Goal: Task Accomplishment & Management: Use online tool/utility

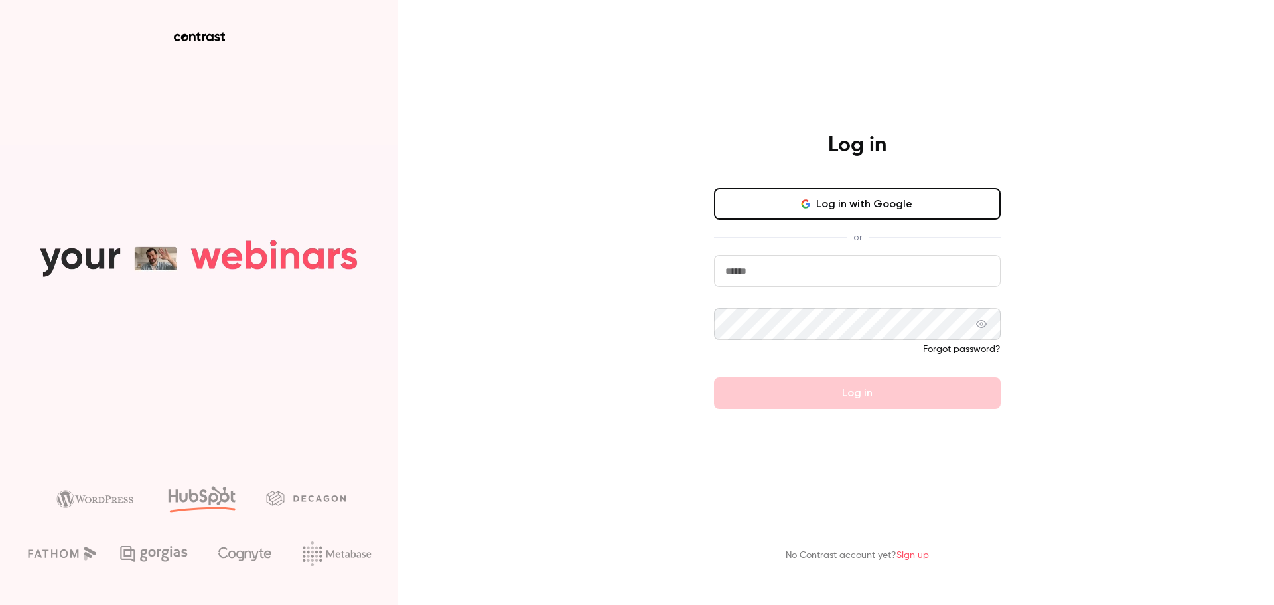
click at [874, 202] on button "Log in with Google" at bounding box center [857, 204] width 287 height 32
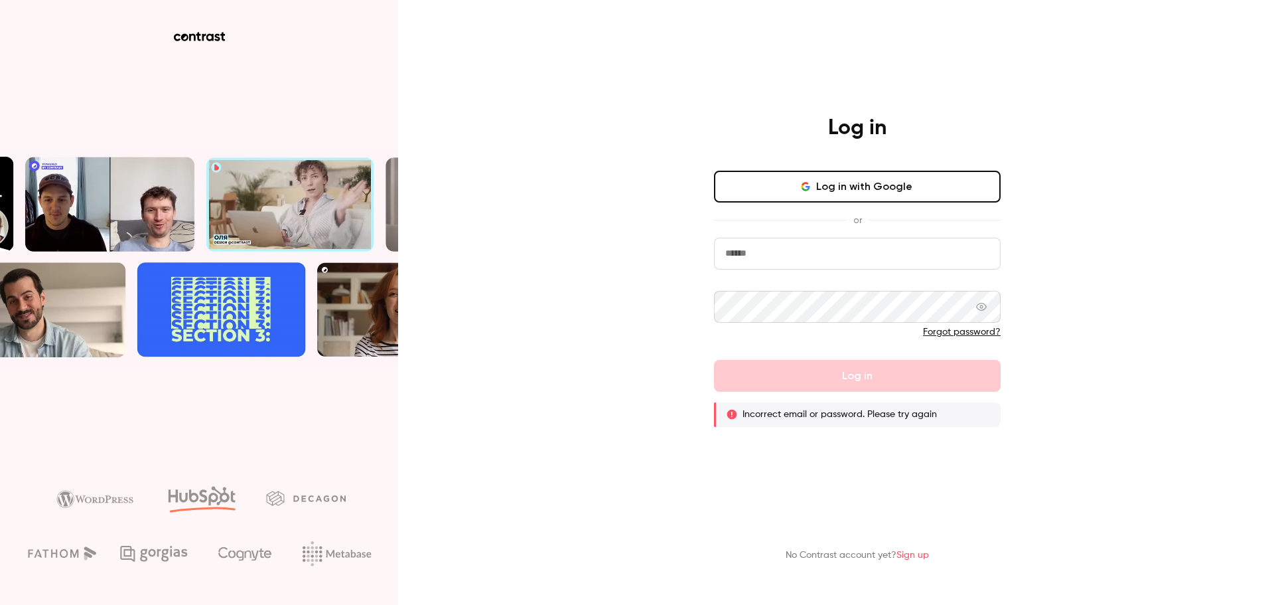
click at [867, 252] on input "email" at bounding box center [857, 254] width 287 height 32
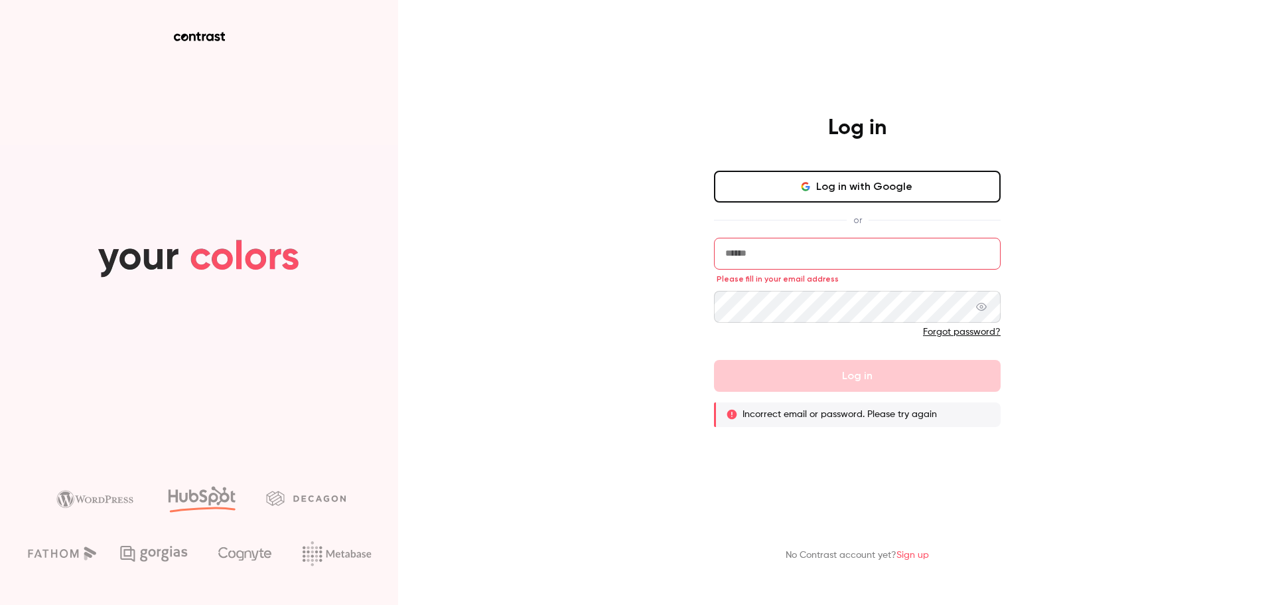
click at [857, 179] on button "Log in with Google" at bounding box center [857, 187] width 287 height 32
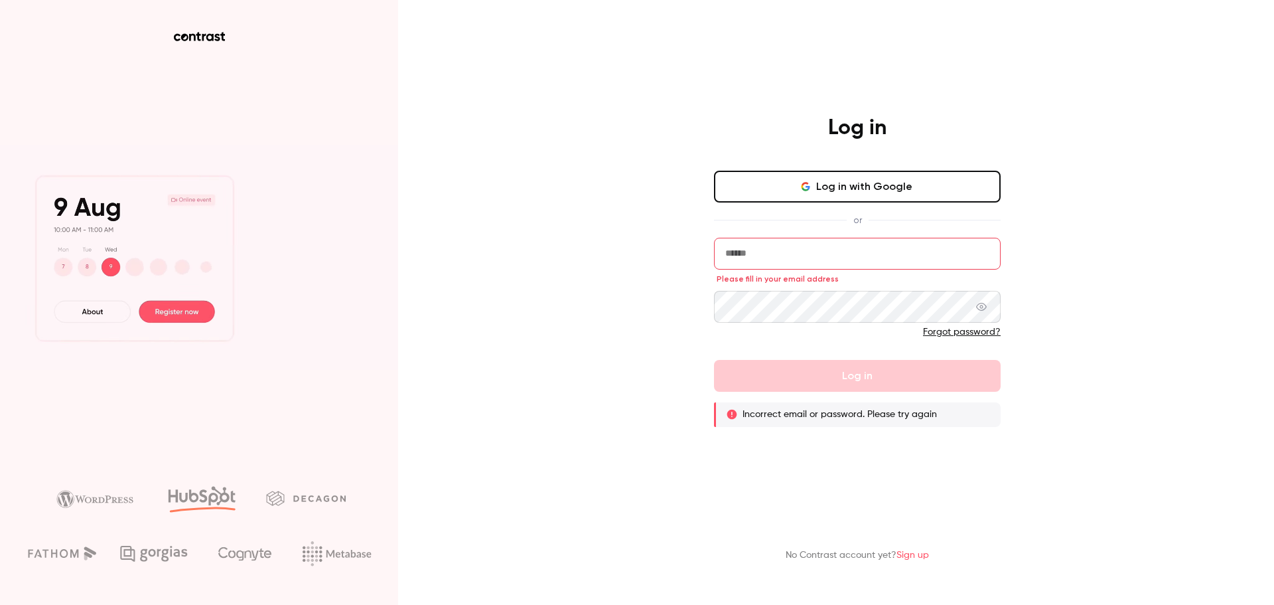
click at [809, 251] on input "email" at bounding box center [857, 254] width 287 height 32
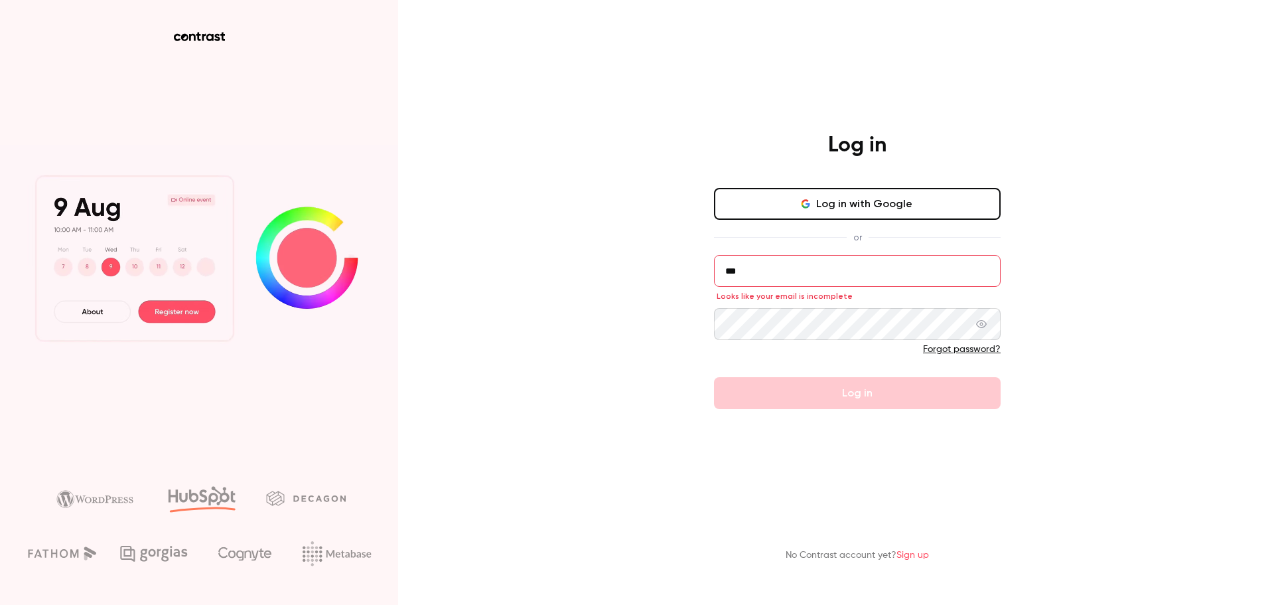
type input "****"
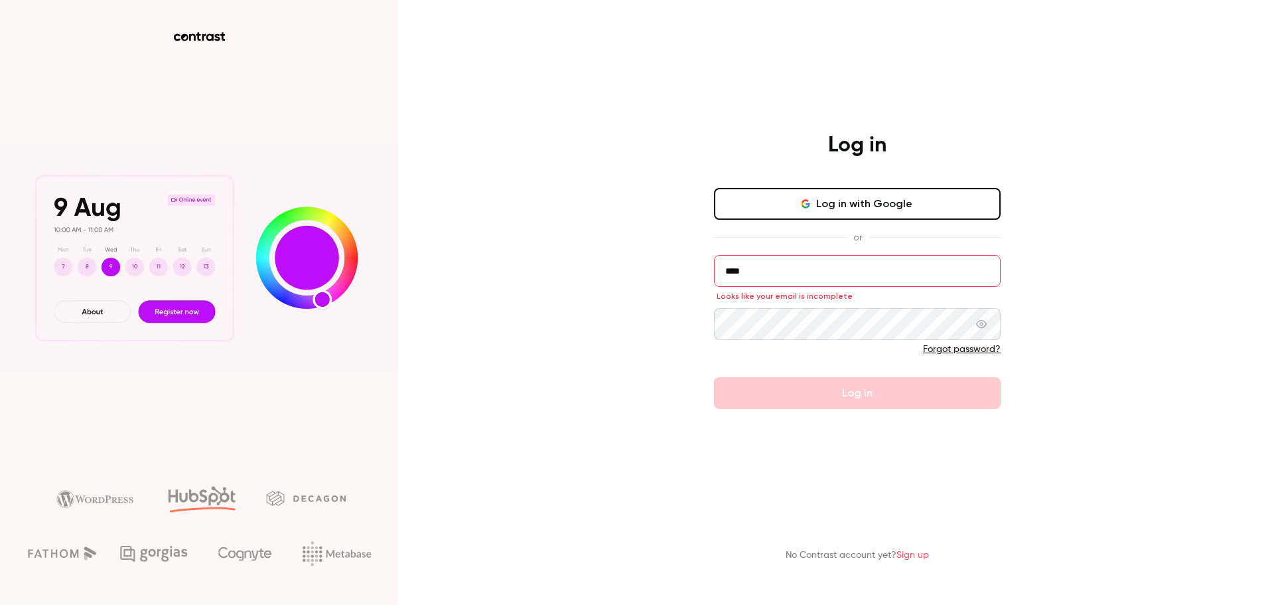
click at [0, 604] on com-1password-button at bounding box center [0, 605] width 0 height 0
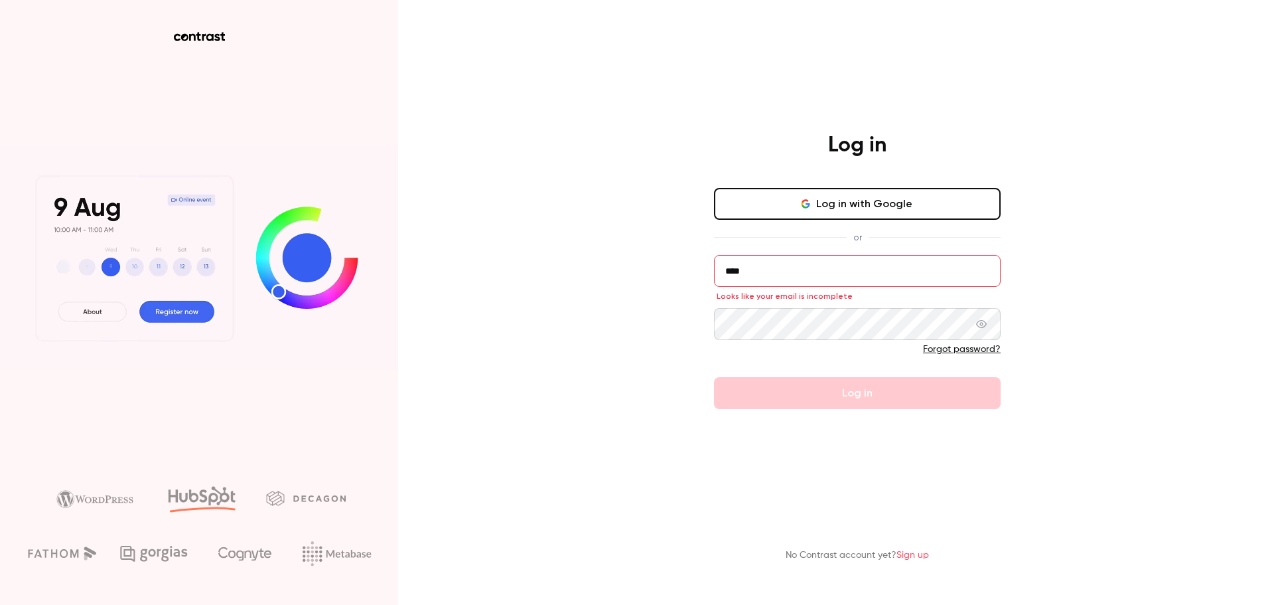
click at [0, 604] on com-1password-button at bounding box center [0, 605] width 0 height 0
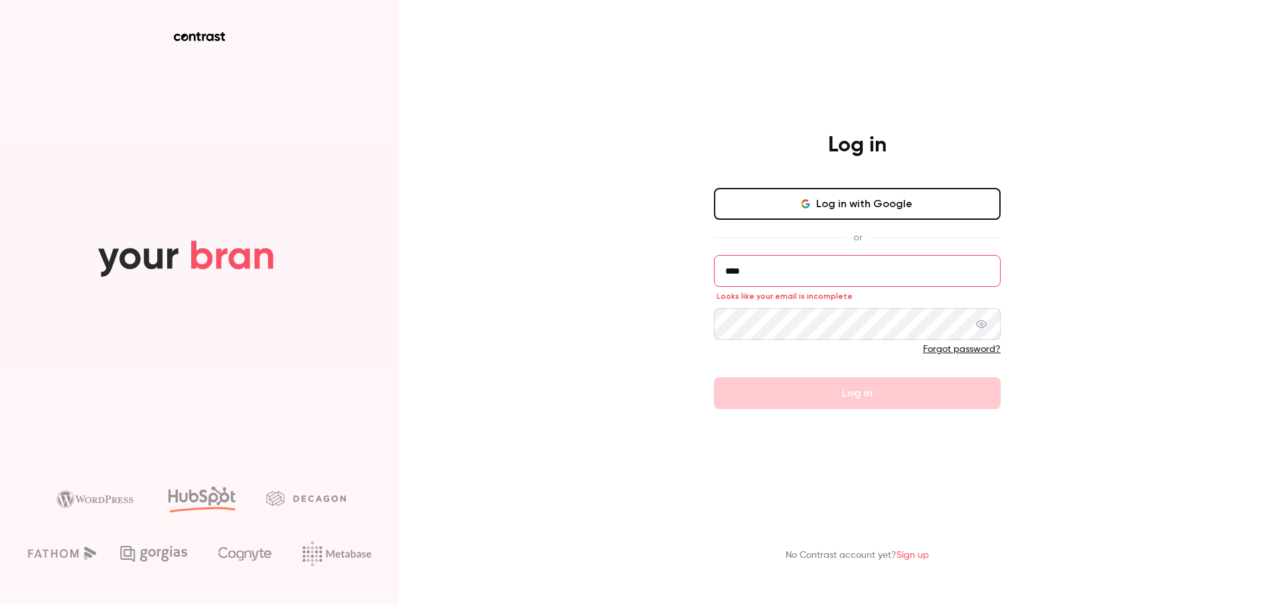
click at [0, 604] on com-1password-button at bounding box center [0, 605] width 0 height 0
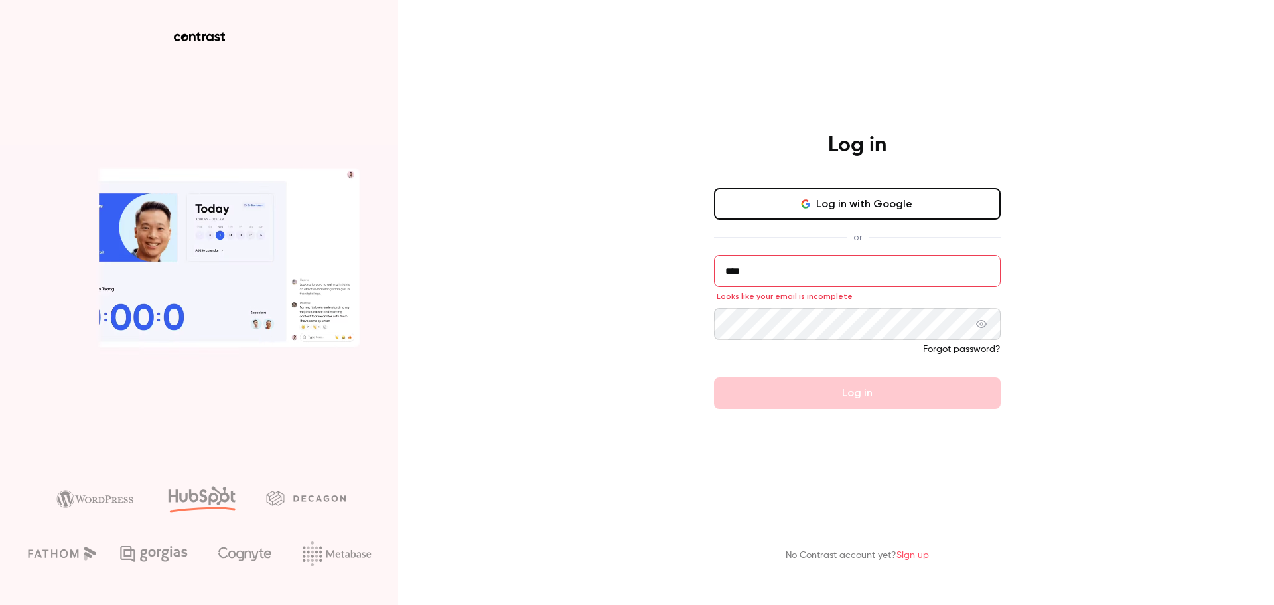
click at [0, 604] on com-1password-button at bounding box center [0, 605] width 0 height 0
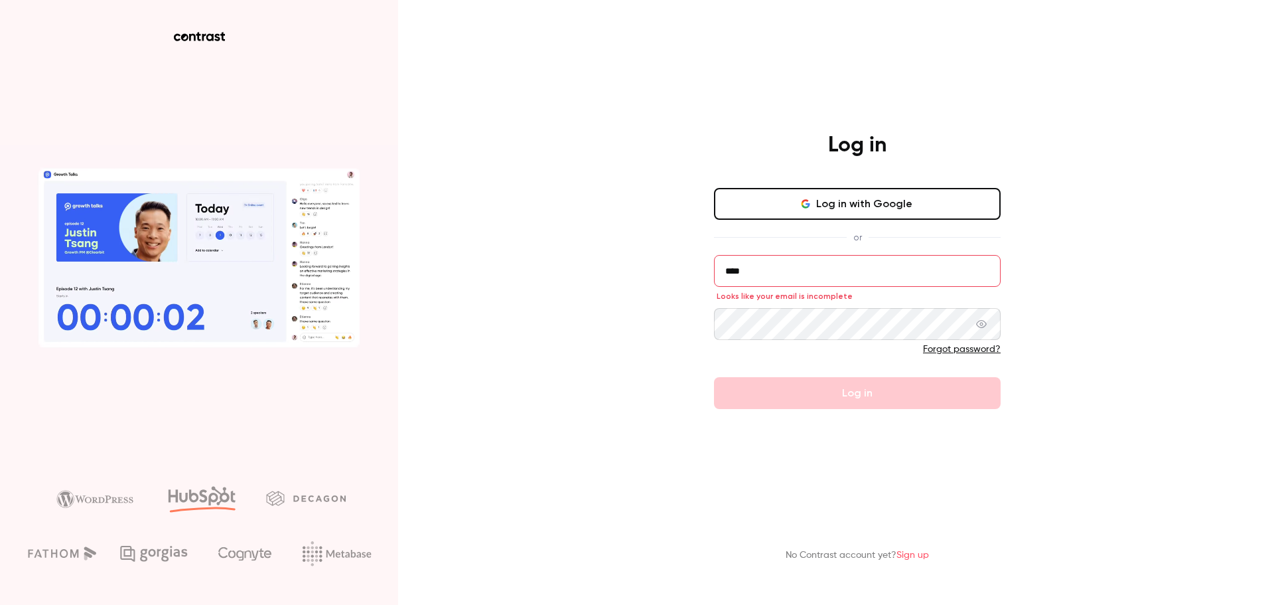
click at [0, 604] on com-1password-button at bounding box center [0, 605] width 0 height 0
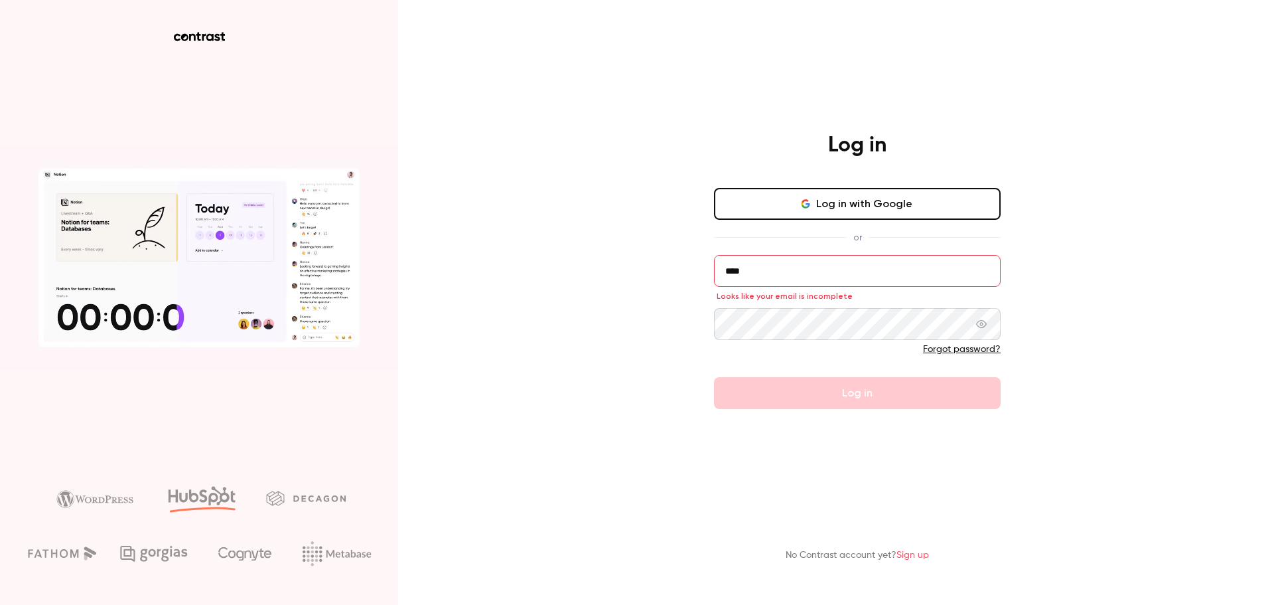
click at [823, 274] on input "****" at bounding box center [857, 271] width 287 height 32
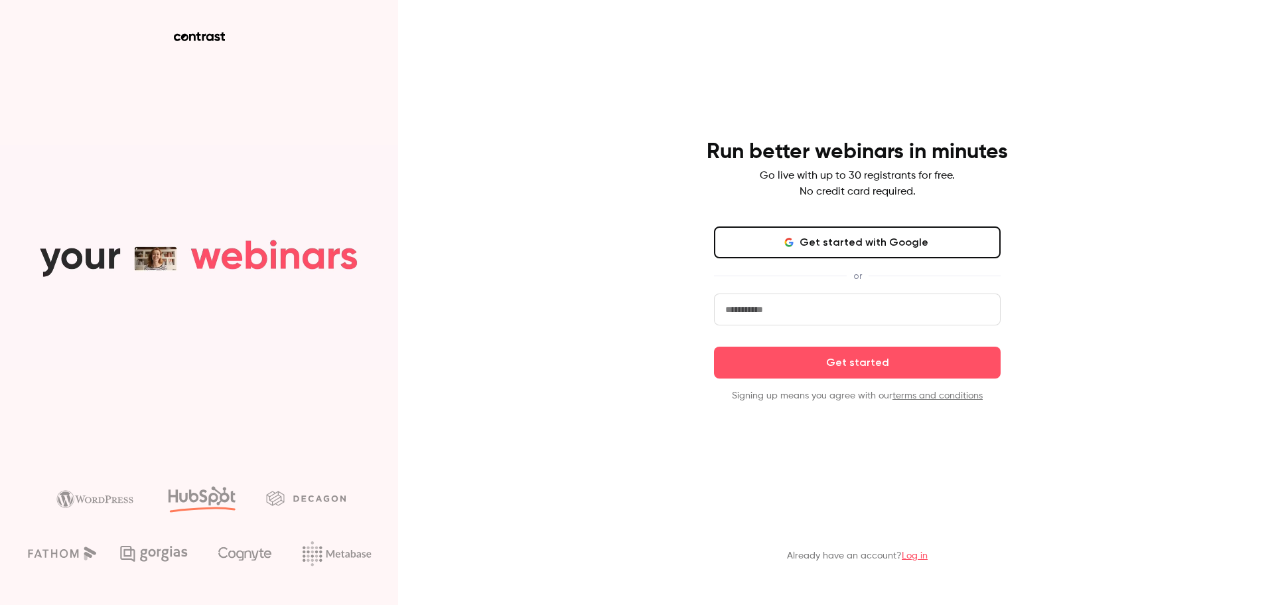
click at [827, 306] on input "email" at bounding box center [857, 309] width 287 height 32
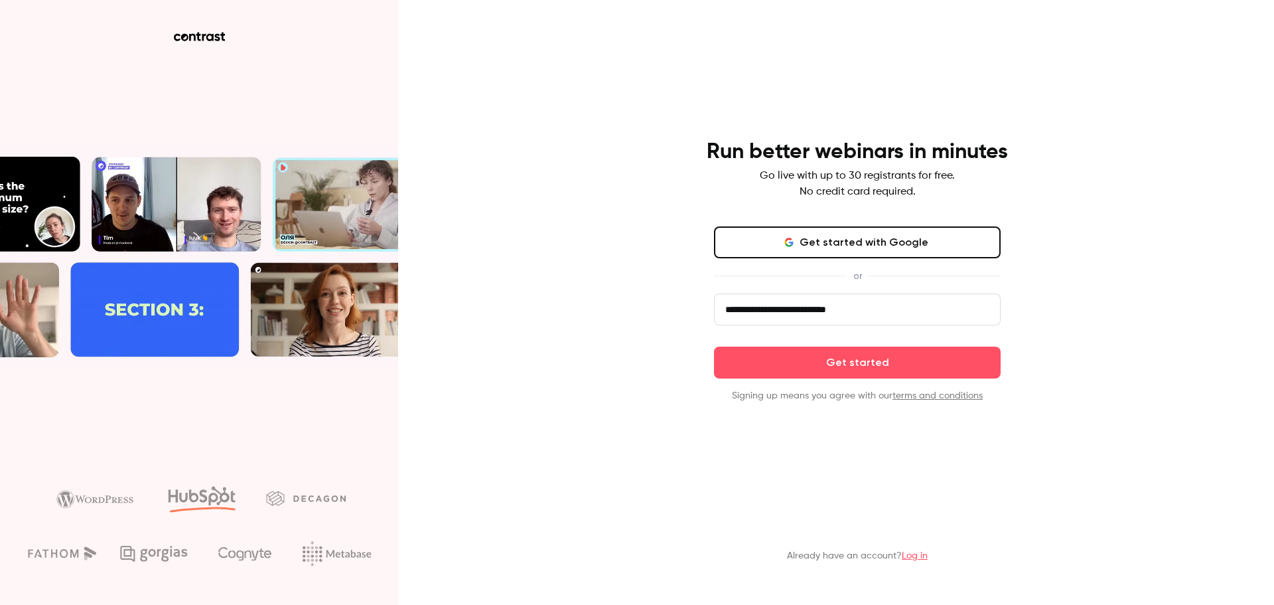
type input "**********"
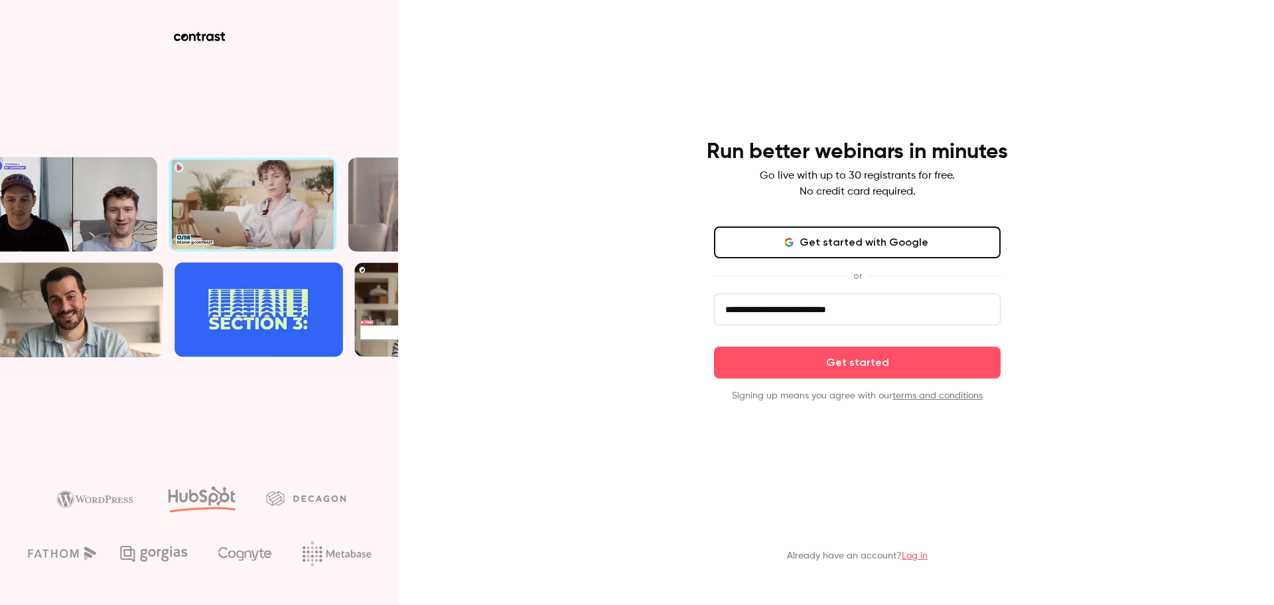
click at [616, 314] on div "**********" at bounding box center [637, 302] width 1274 height 605
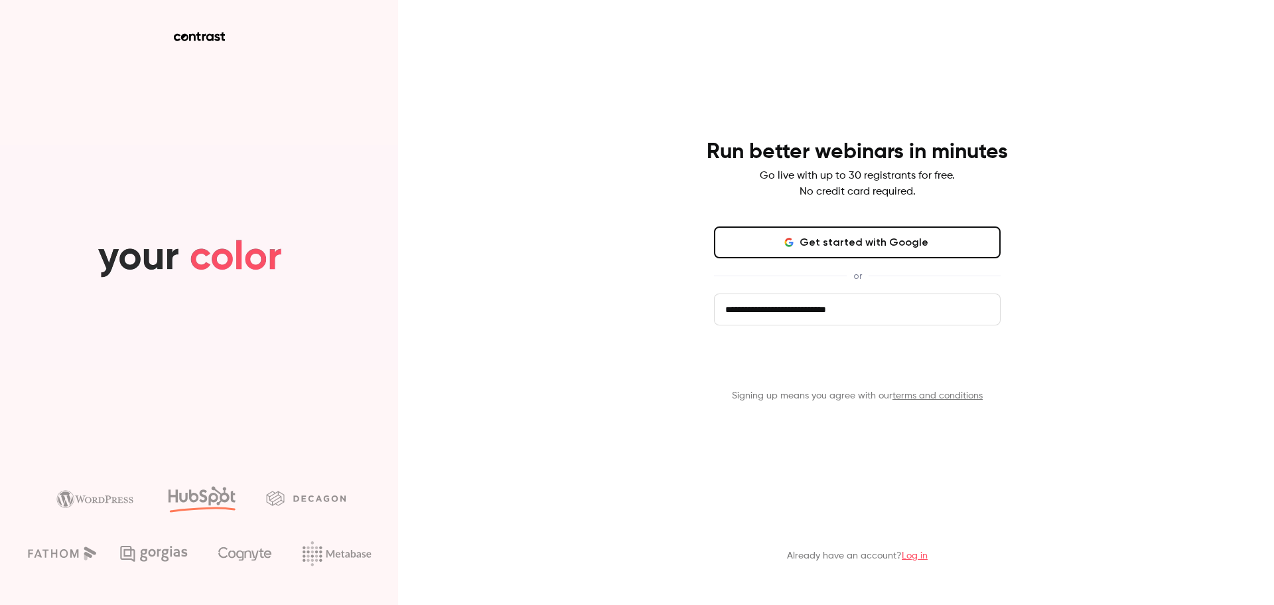
click at [861, 358] on button "Get started" at bounding box center [857, 362] width 287 height 32
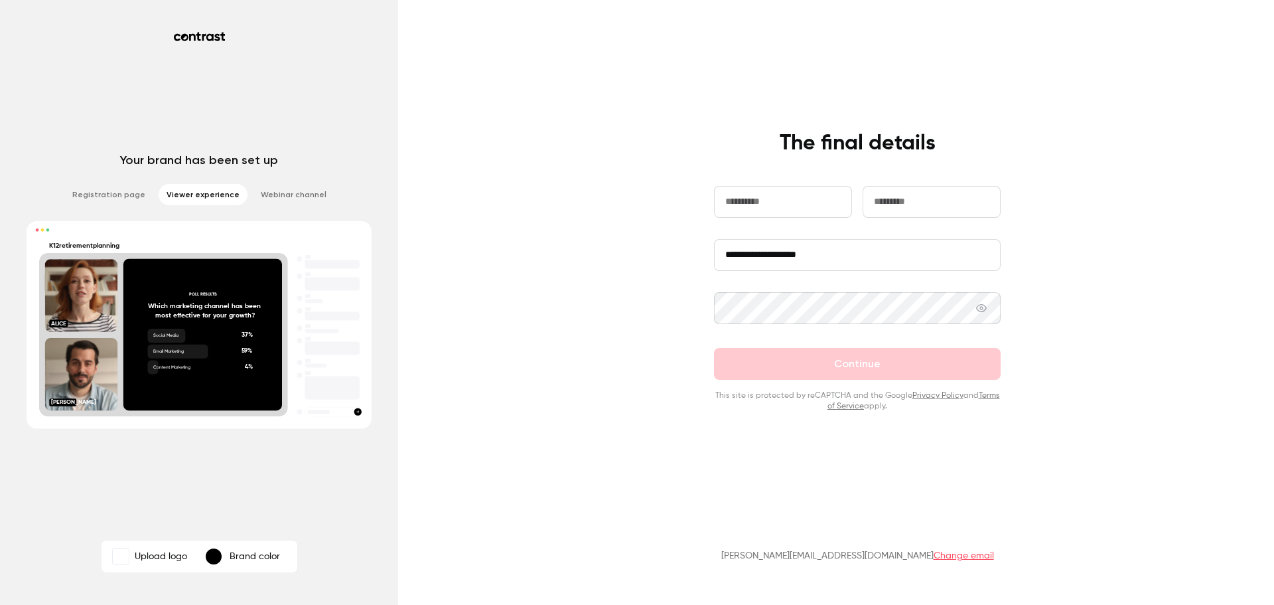
type input "****"
type input "********"
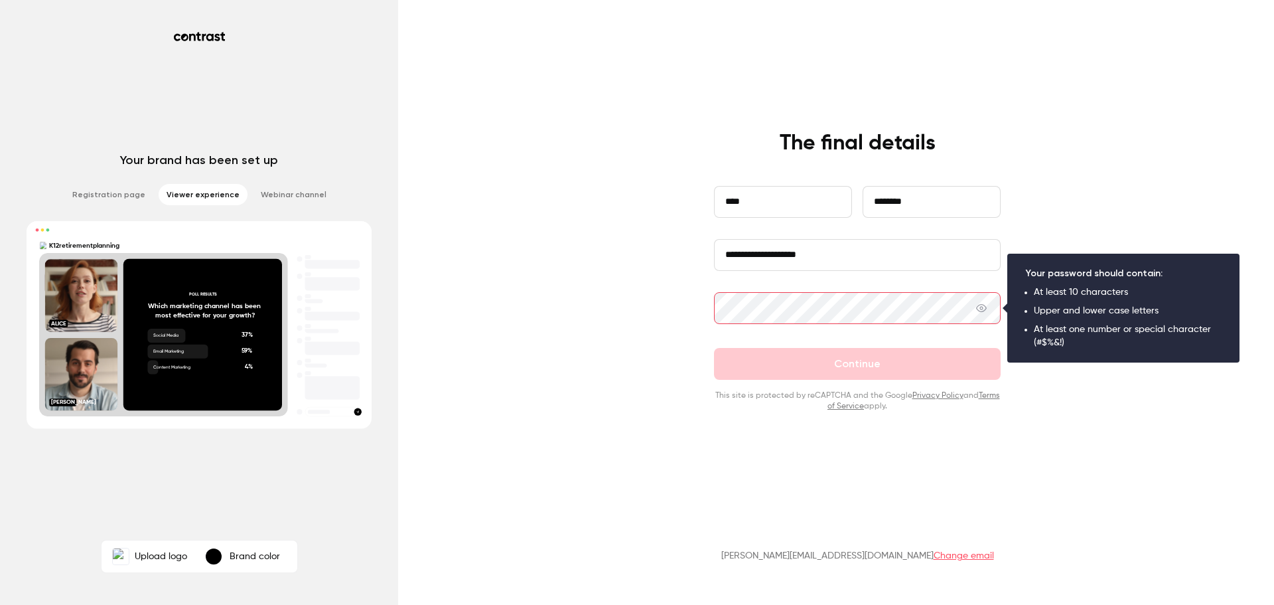
click at [870, 253] on input "**********" at bounding box center [857, 255] width 287 height 32
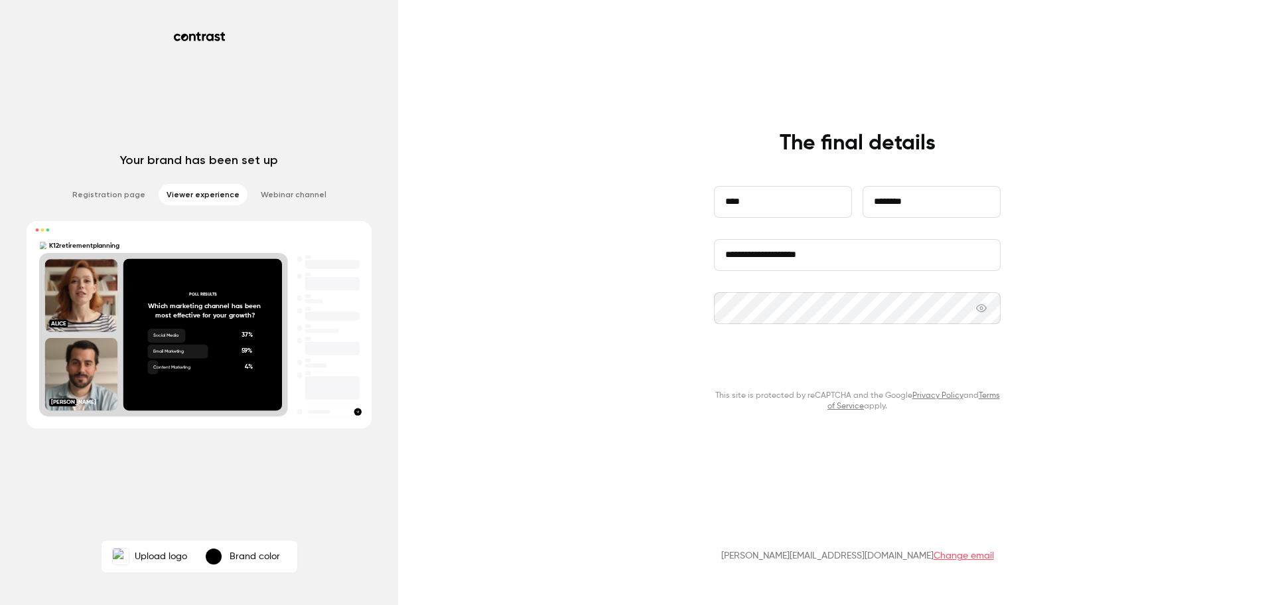
click at [856, 363] on button "Continue" at bounding box center [857, 364] width 287 height 32
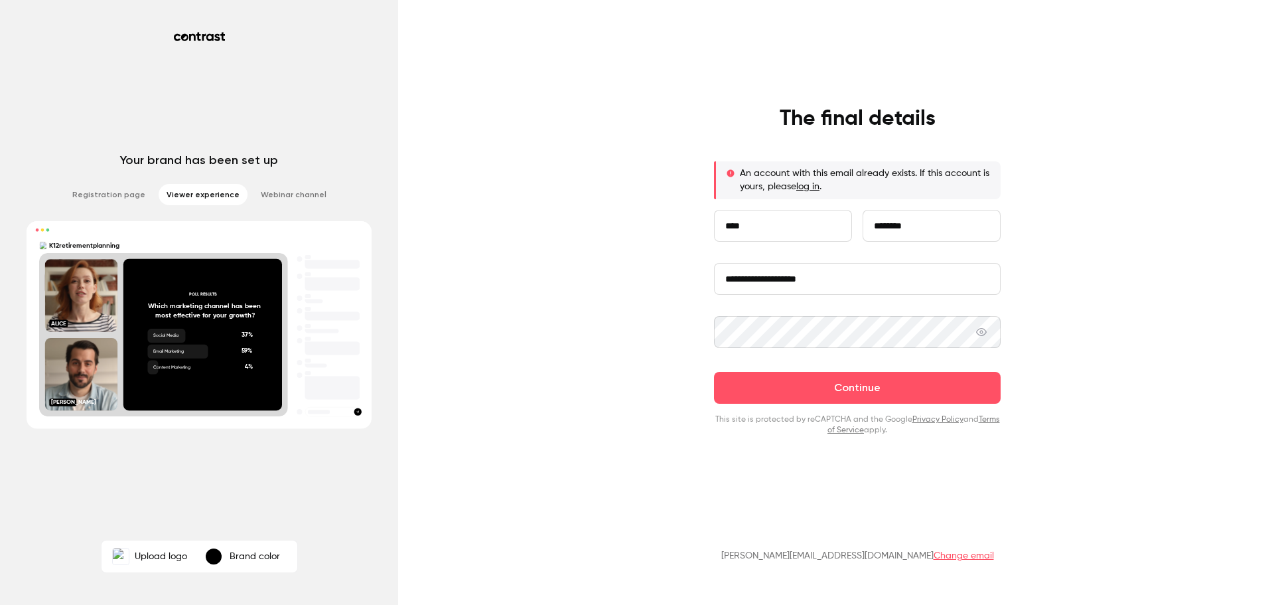
click at [806, 188] on link "log in" at bounding box center [807, 186] width 23 height 9
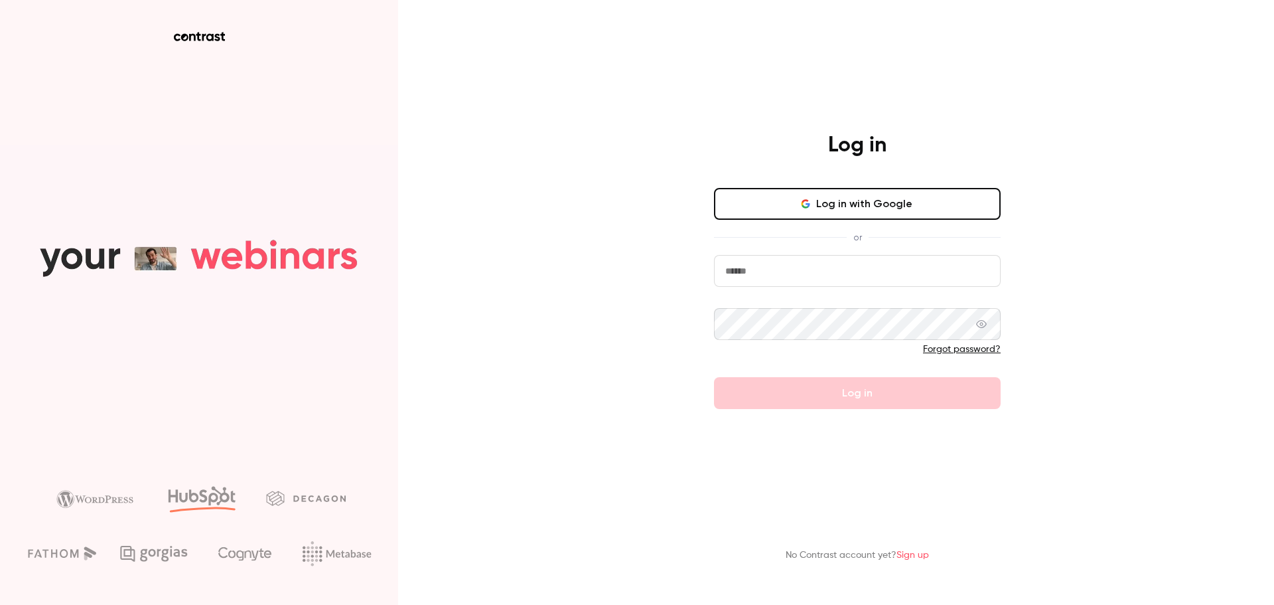
click at [808, 273] on input "email" at bounding box center [857, 271] width 287 height 32
type input "**********"
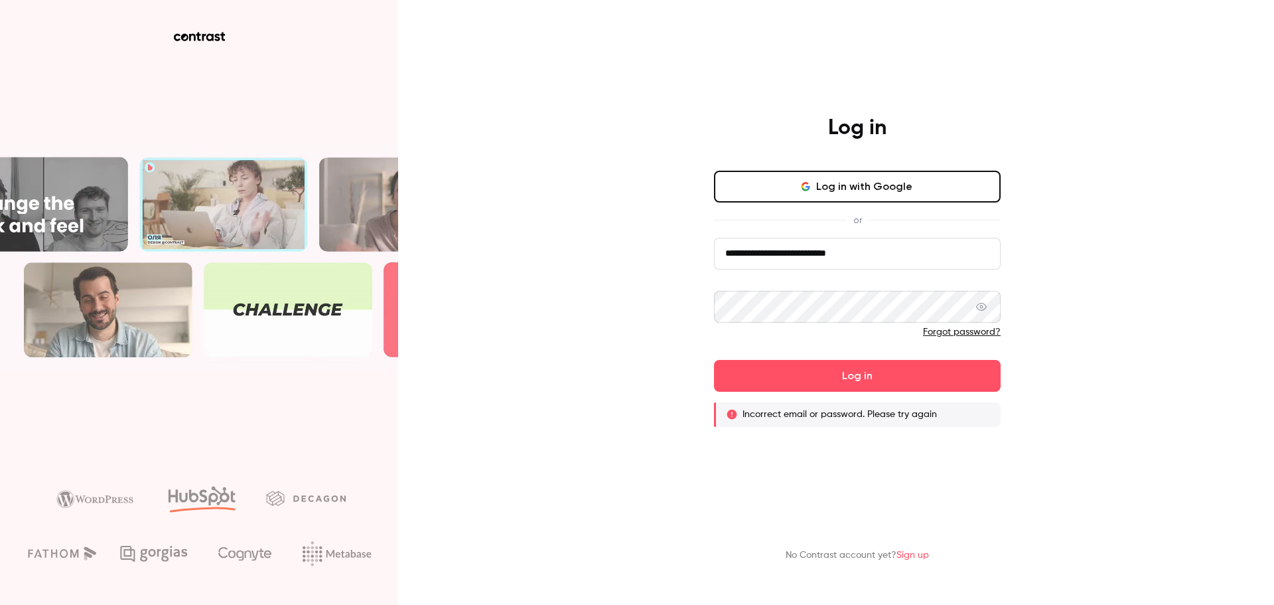
click at [952, 330] on link "Forgot password?" at bounding box center [962, 331] width 78 height 9
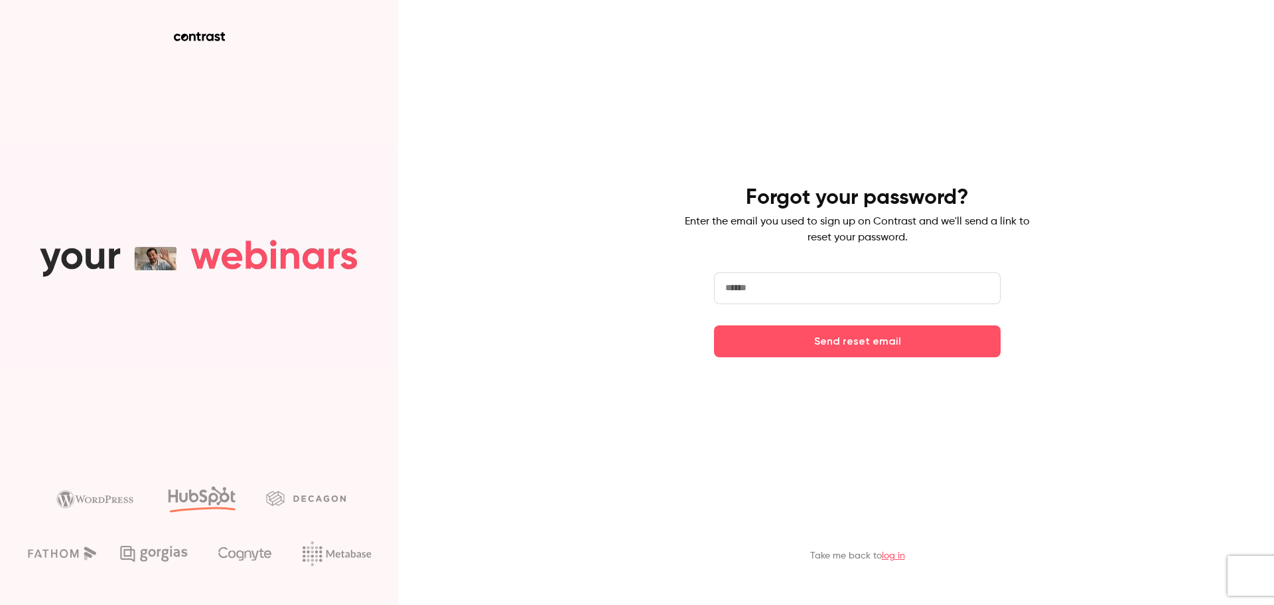
click at [807, 291] on input "email" at bounding box center [857, 288] width 287 height 32
type input "**********"
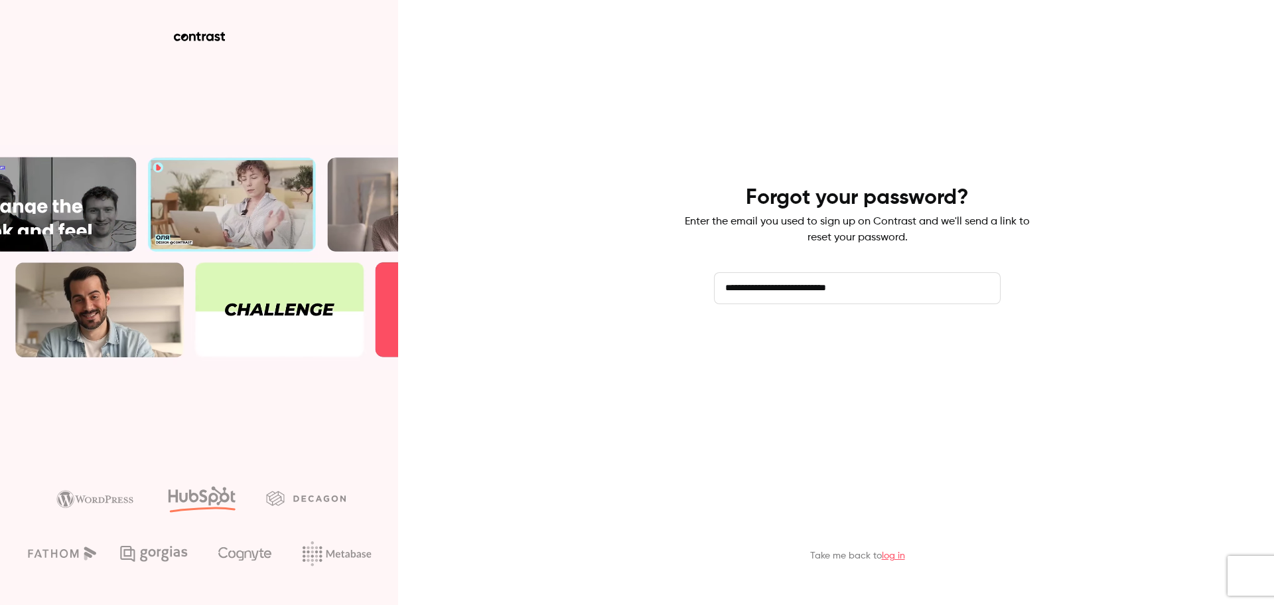
click at [846, 340] on button "Send reset email" at bounding box center [857, 341] width 287 height 32
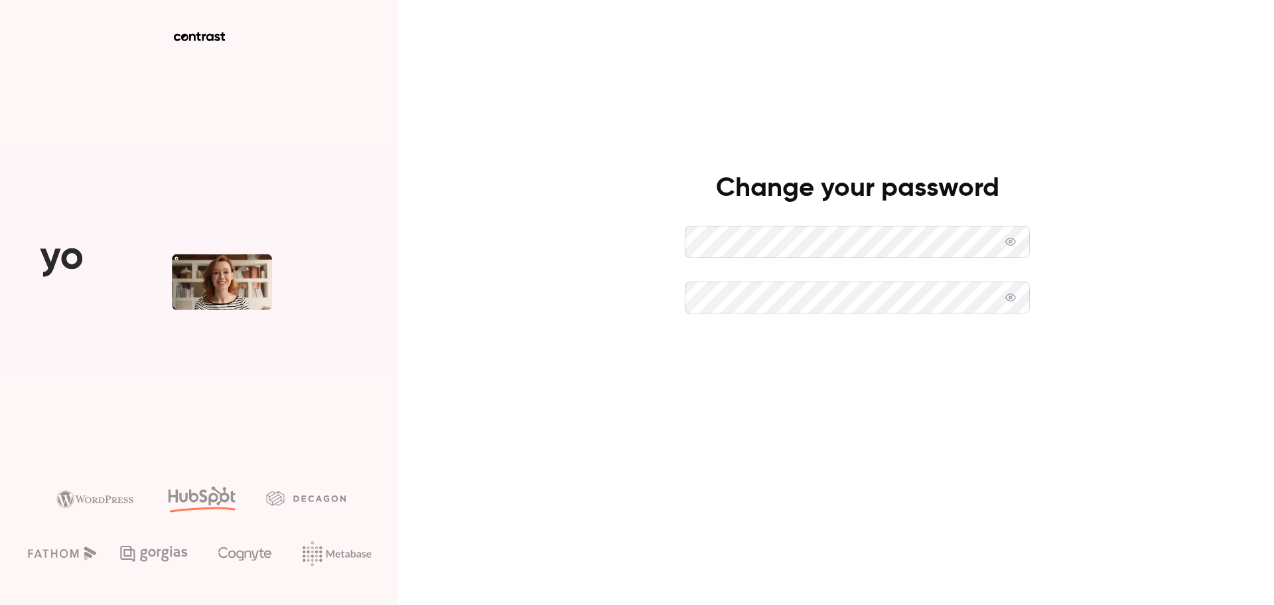
click at [860, 355] on button "Set new password" at bounding box center [857, 353] width 345 height 32
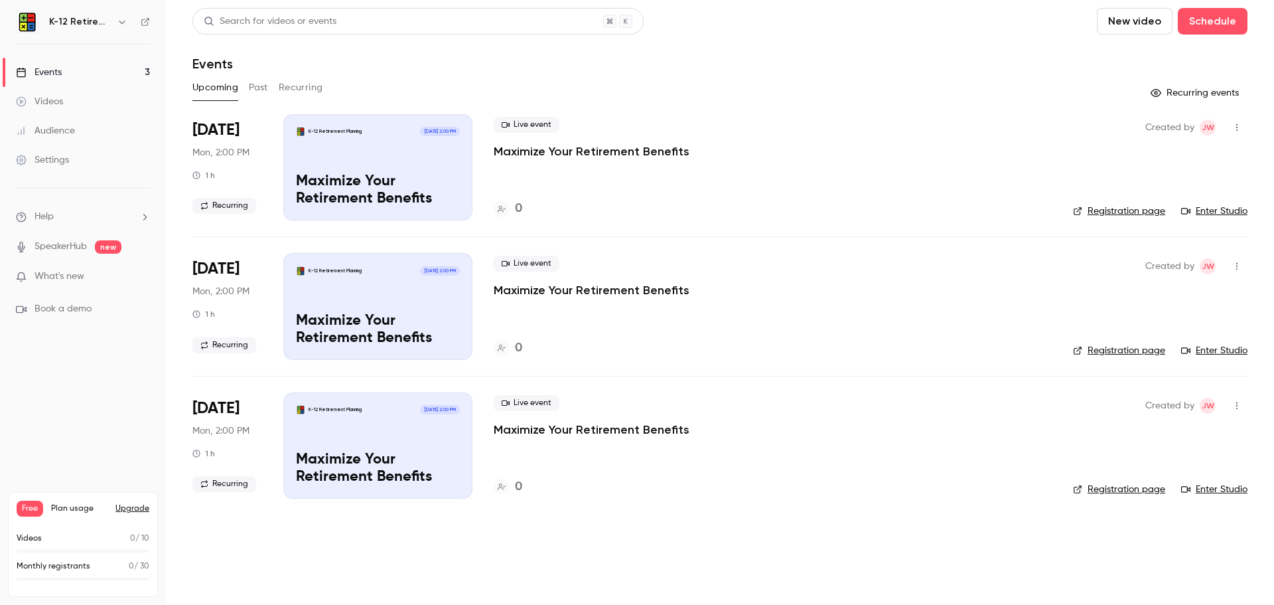
click at [1118, 212] on link "Registration page" at bounding box center [1119, 210] width 92 height 13
click at [52, 275] on span "What's new" at bounding box center [60, 276] width 50 height 14
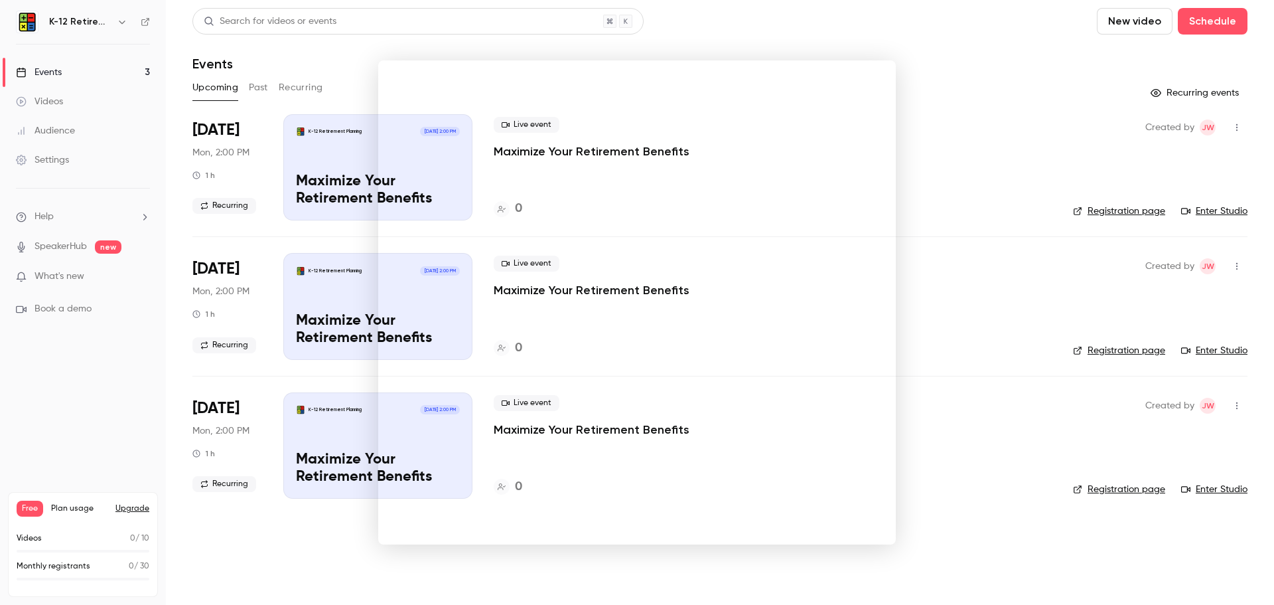
click at [101, 394] on div at bounding box center [637, 302] width 1274 height 605
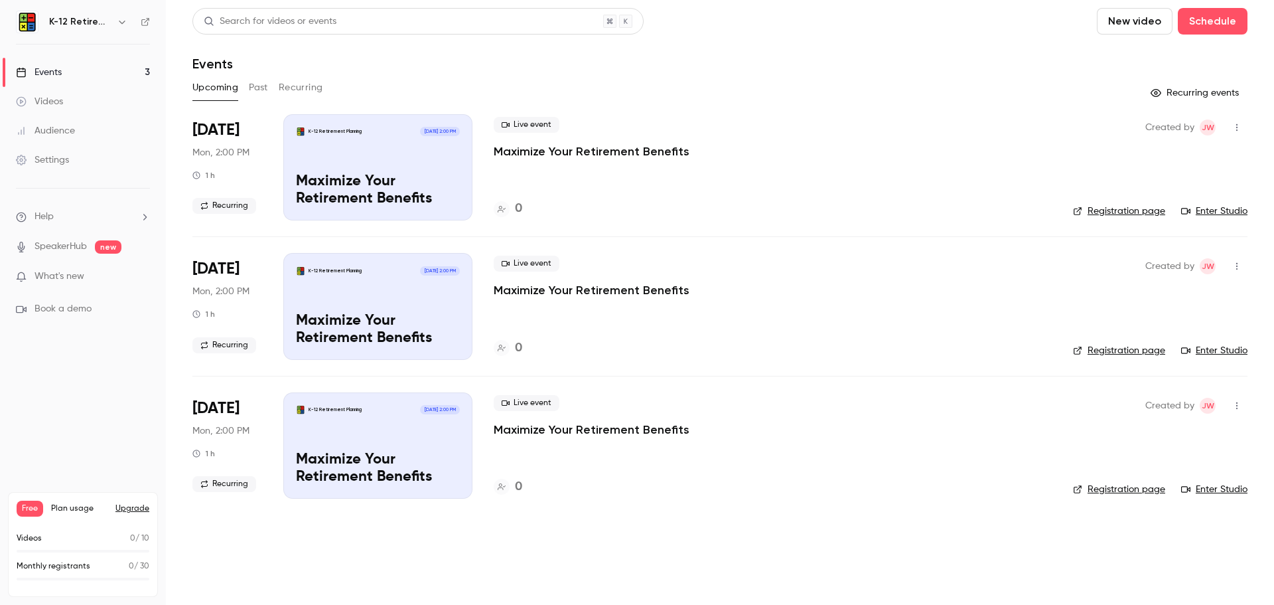
click at [70, 240] on link "SpeakerHub" at bounding box center [61, 247] width 52 height 14
click at [60, 68] on div "Events" at bounding box center [39, 72] width 46 height 13
click at [1237, 404] on icon "button" at bounding box center [1237, 405] width 11 height 9
click at [1161, 573] on div "Delete" at bounding box center [1185, 577] width 101 height 13
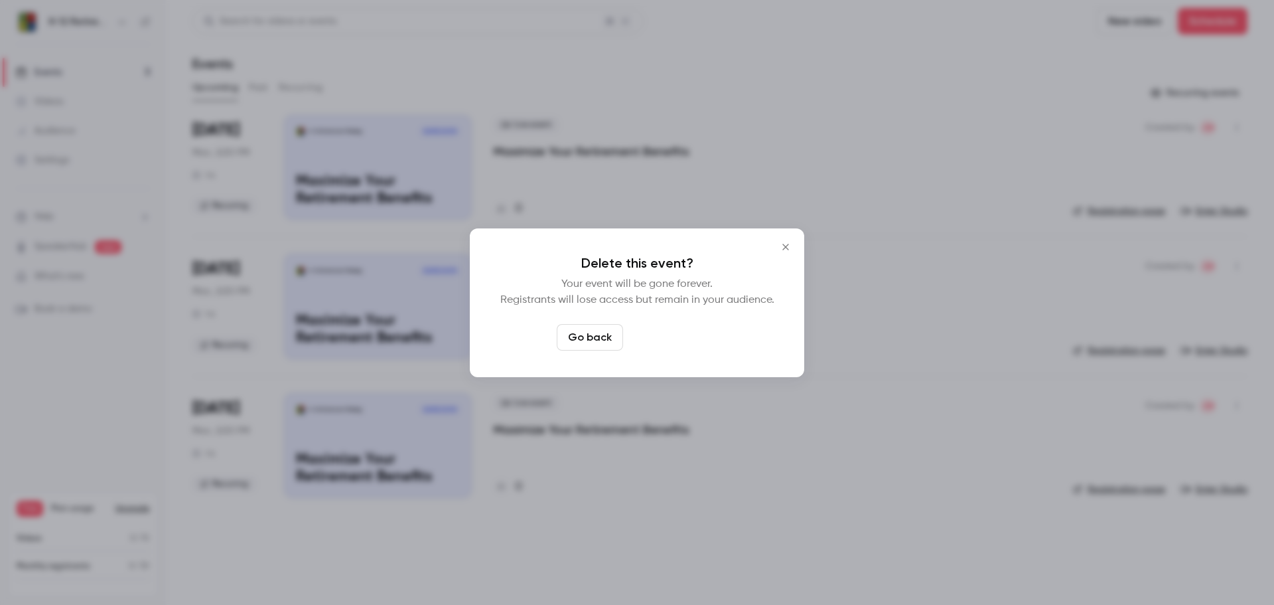
click at [673, 337] on button "Delete event" at bounding box center [672, 337] width 89 height 27
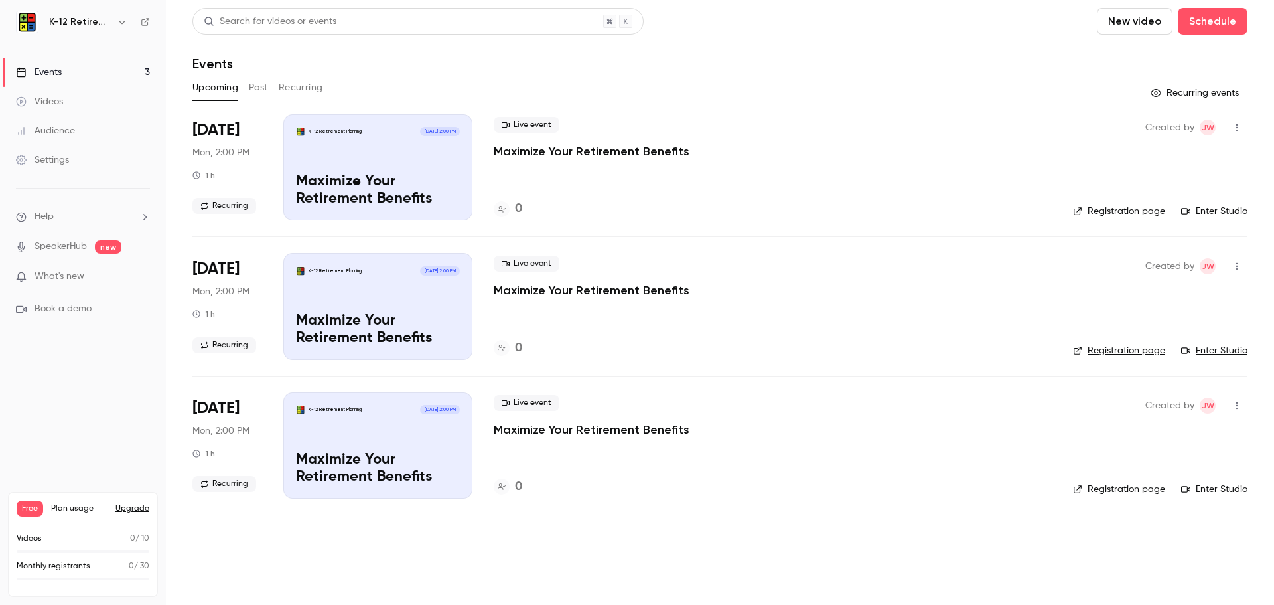
click at [1236, 403] on icon "button" at bounding box center [1236, 404] width 1 height 7
click at [1161, 576] on div "Delete" at bounding box center [1185, 577] width 101 height 13
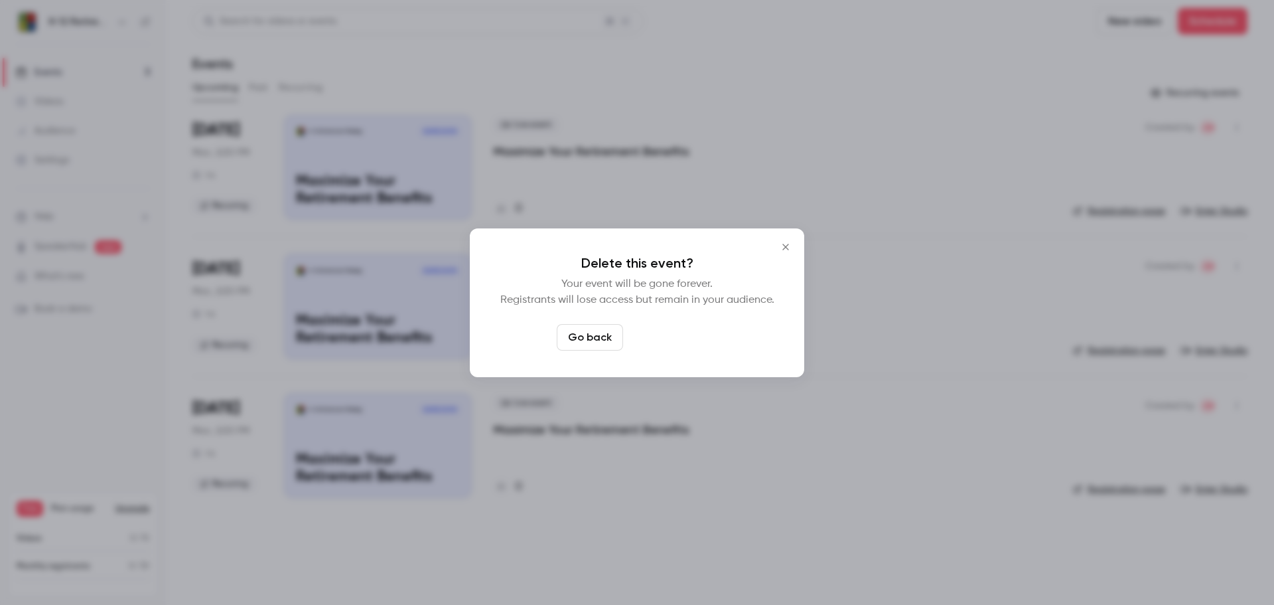
click at [682, 337] on button "Delete event" at bounding box center [672, 337] width 89 height 27
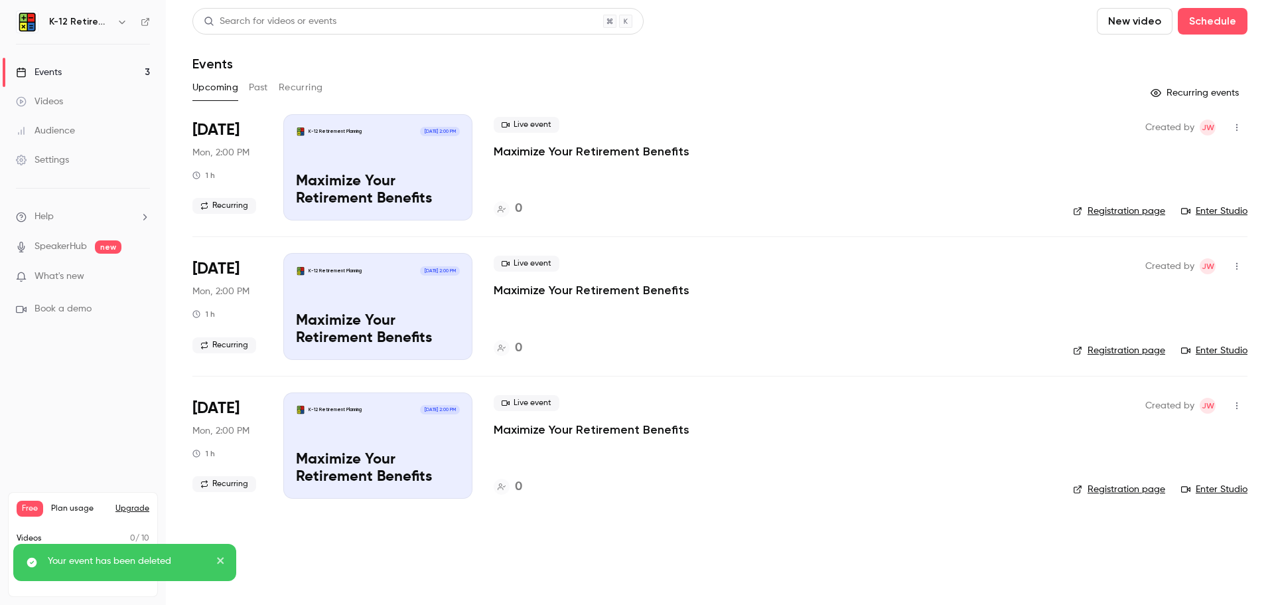
click at [1234, 404] on icon "button" at bounding box center [1237, 405] width 11 height 9
click at [1160, 576] on div "Delete" at bounding box center [1185, 577] width 101 height 13
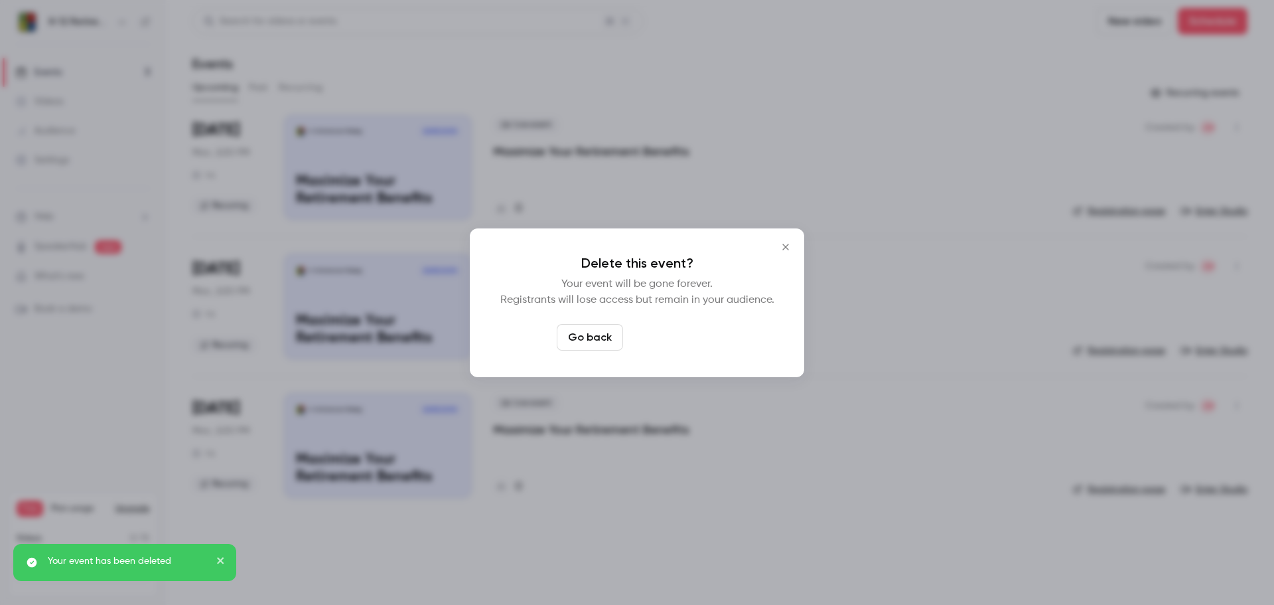
click at [672, 342] on button "Delete event" at bounding box center [672, 337] width 89 height 27
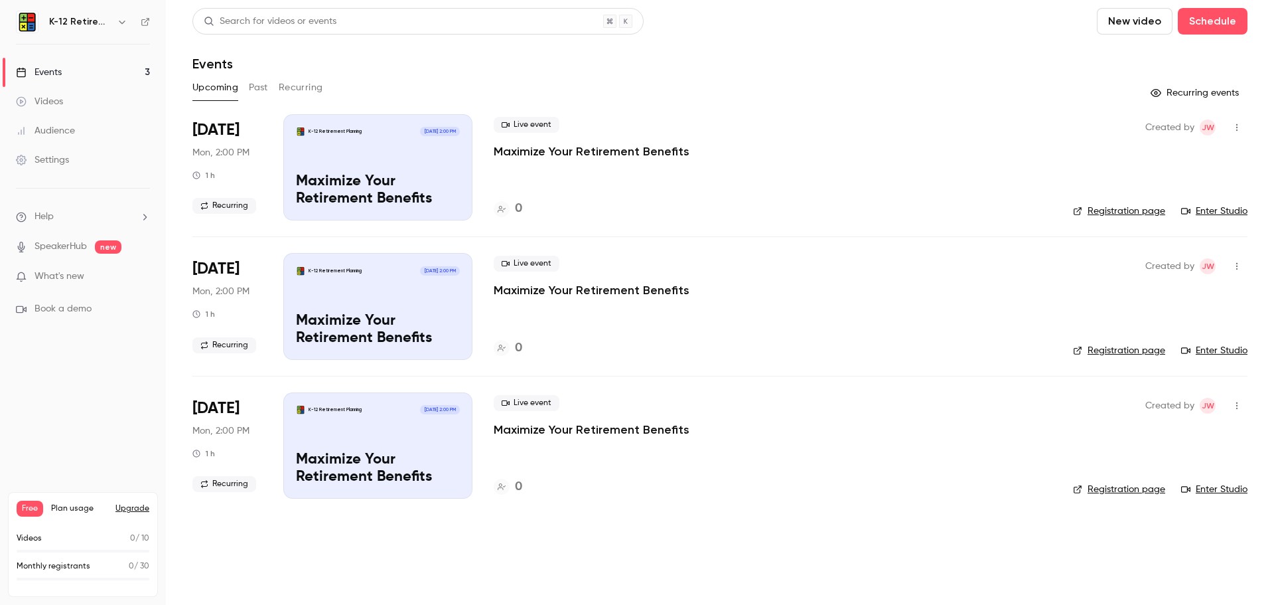
click at [1237, 407] on icon "button" at bounding box center [1237, 405] width 11 height 9
click at [1150, 574] on div "Delete" at bounding box center [1185, 577] width 101 height 13
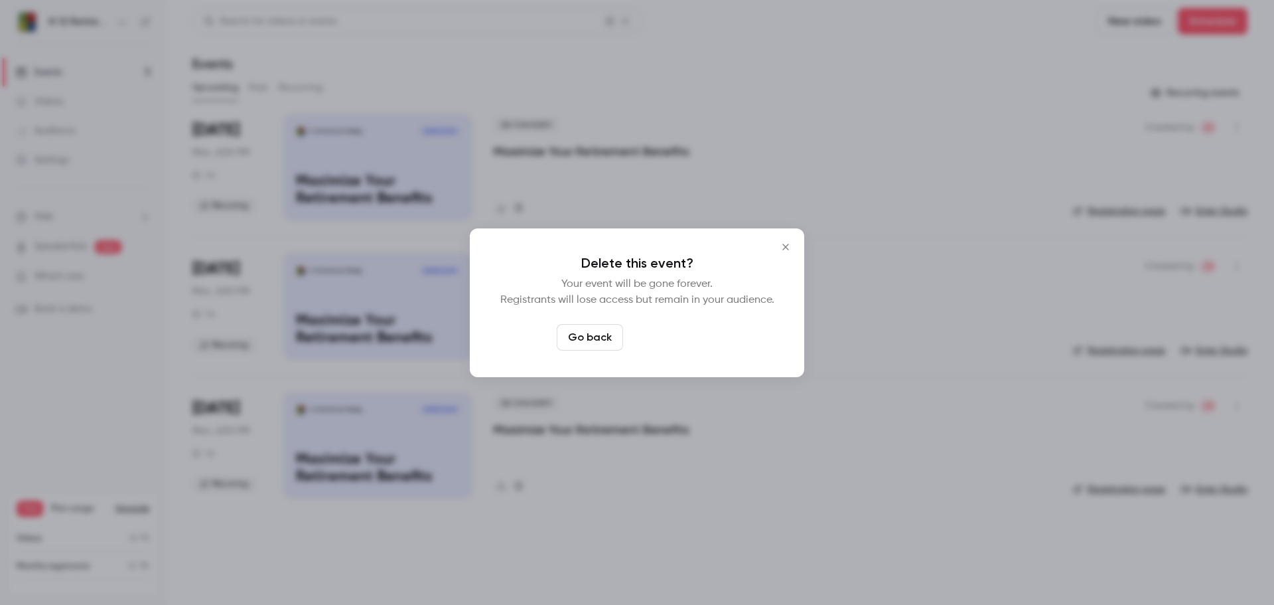
click at [678, 331] on button "Delete event" at bounding box center [672, 337] width 89 height 27
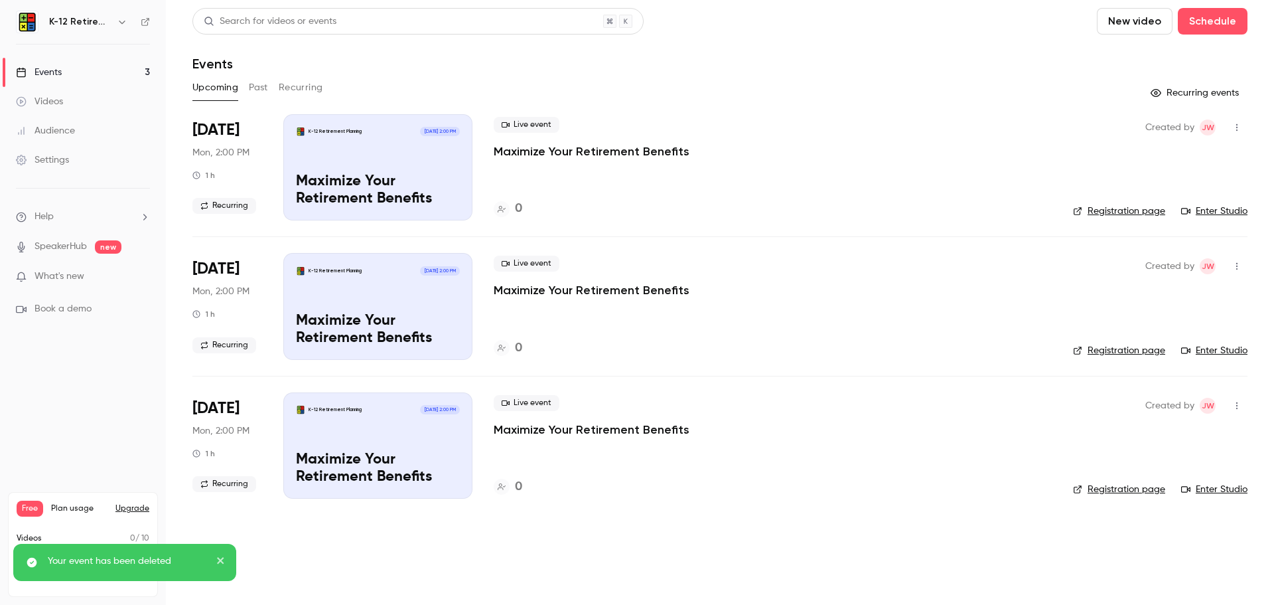
click at [299, 87] on button "Recurring" at bounding box center [301, 87] width 44 height 21
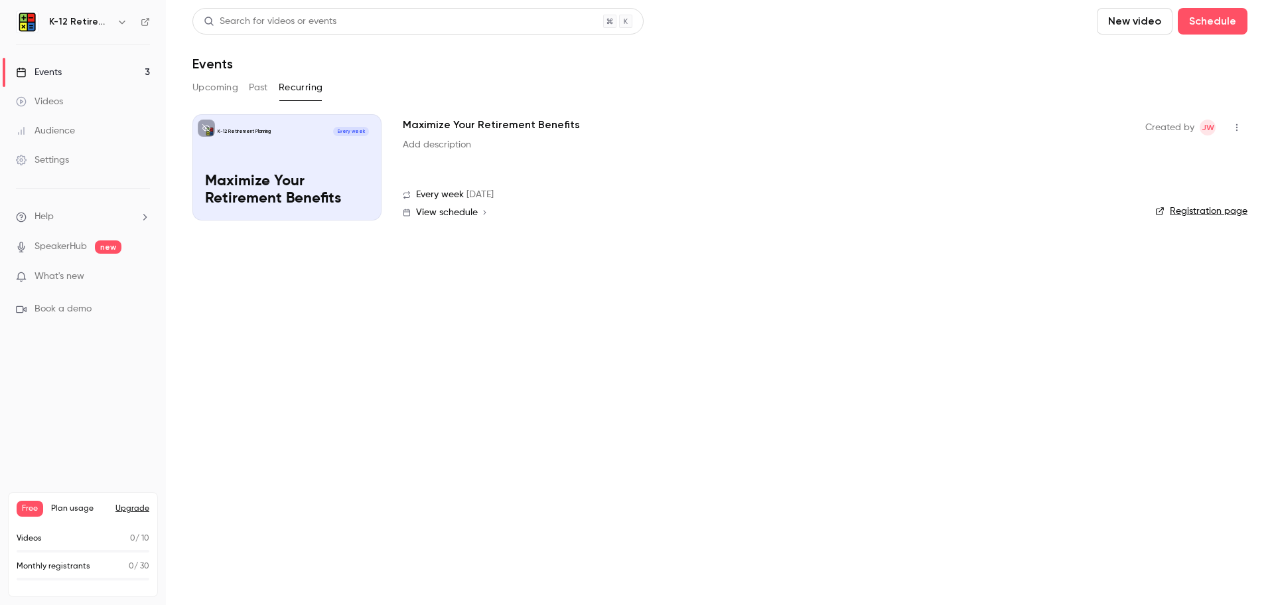
click at [1239, 126] on icon "button" at bounding box center [1237, 127] width 11 height 9
click at [1167, 193] on div "Delete" at bounding box center [1185, 195] width 101 height 13
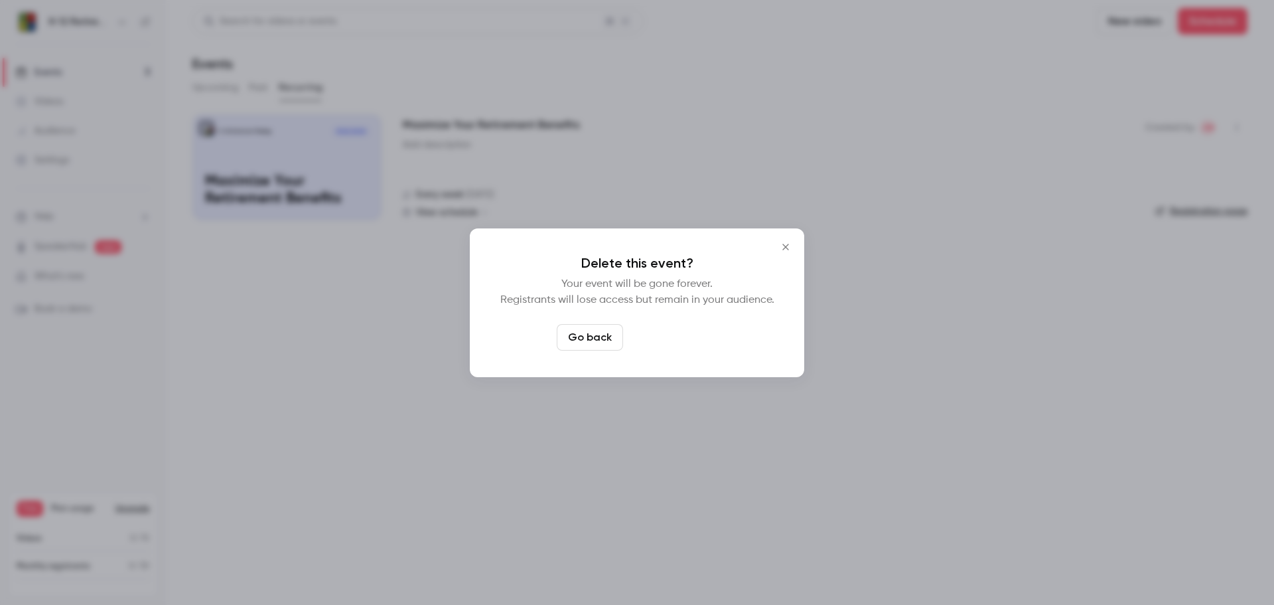
click at [674, 340] on button "Delete event" at bounding box center [672, 337] width 89 height 27
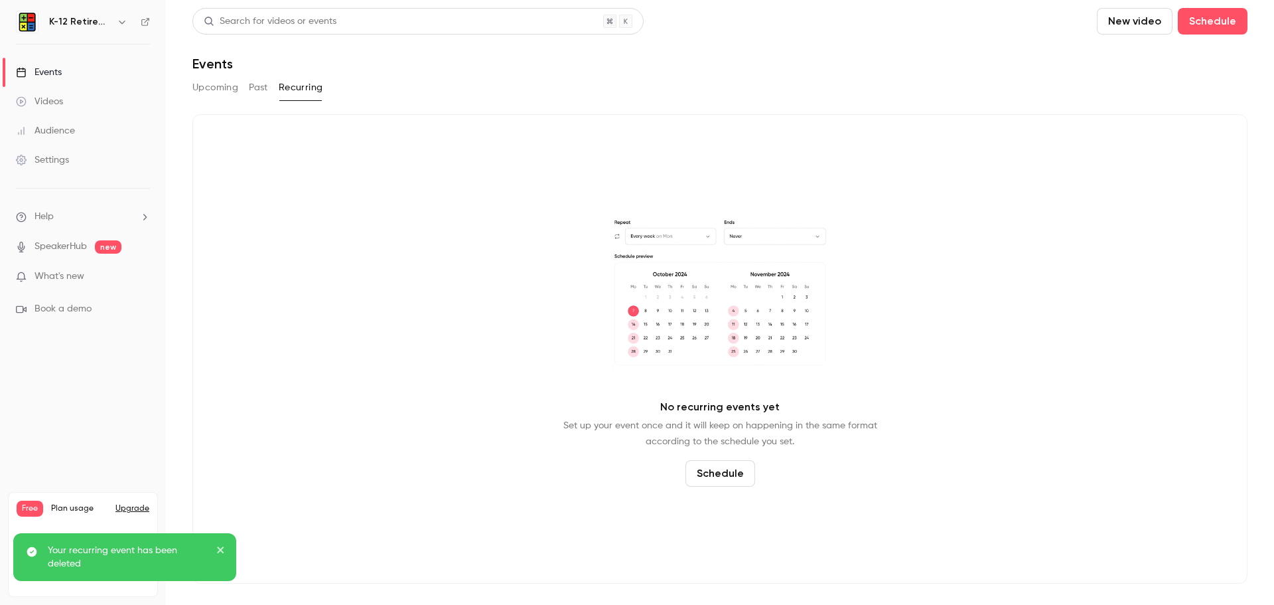
click at [258, 90] on button "Past" at bounding box center [258, 87] width 19 height 21
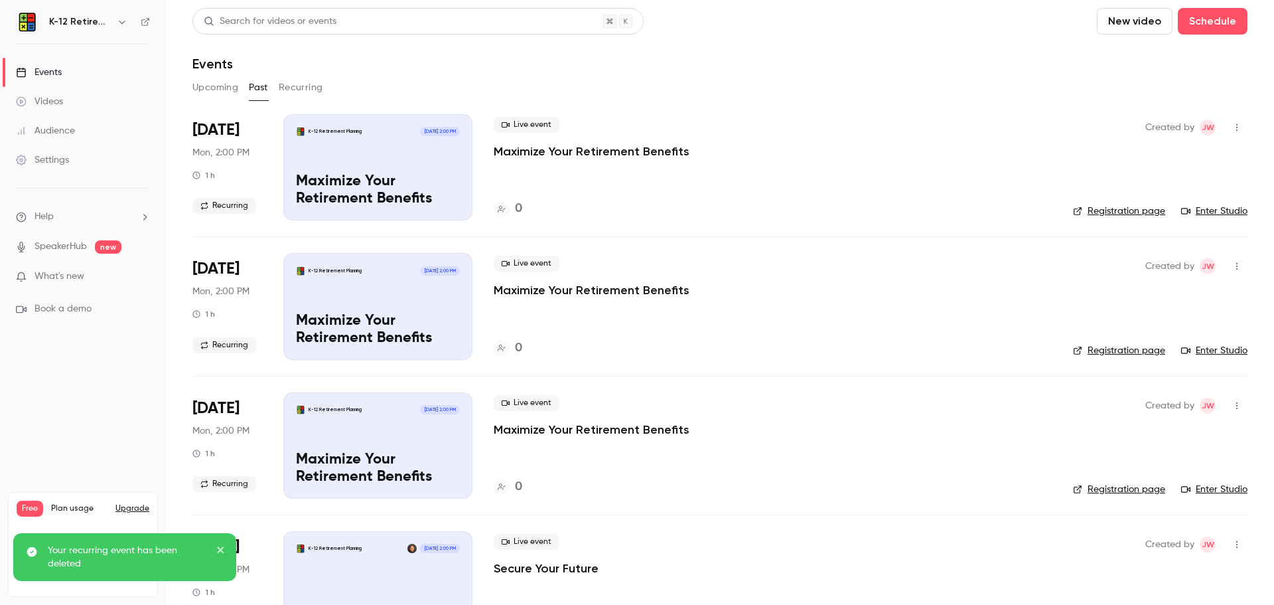
click at [1226, 133] on button "button" at bounding box center [1236, 127] width 21 height 21
click at [1157, 297] on div "Delete" at bounding box center [1175, 299] width 101 height 13
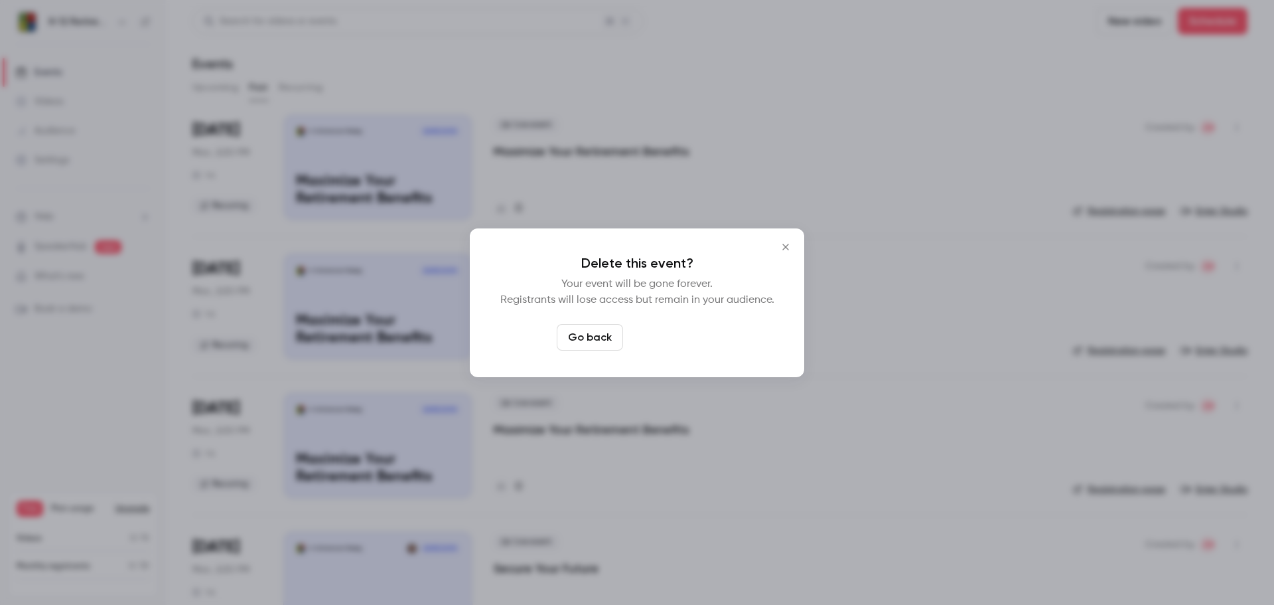
click at [685, 334] on button "Delete event" at bounding box center [672, 337] width 89 height 27
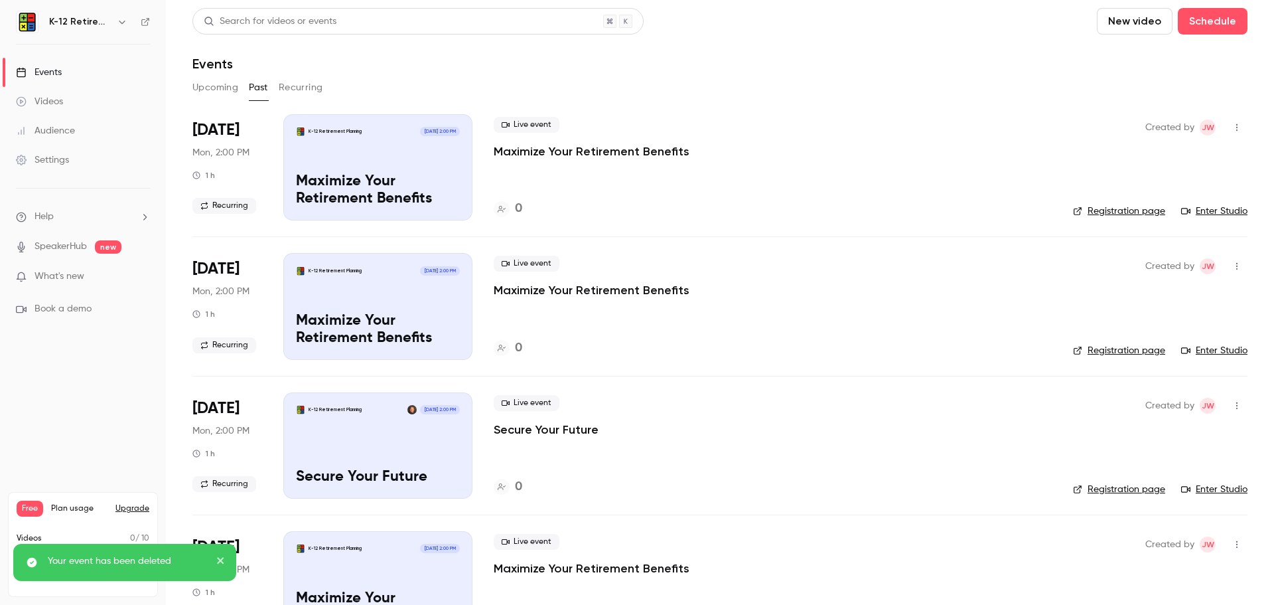
click at [1236, 125] on icon "button" at bounding box center [1236, 127] width 1 height 7
click at [1149, 301] on div "Delete" at bounding box center [1175, 299] width 101 height 13
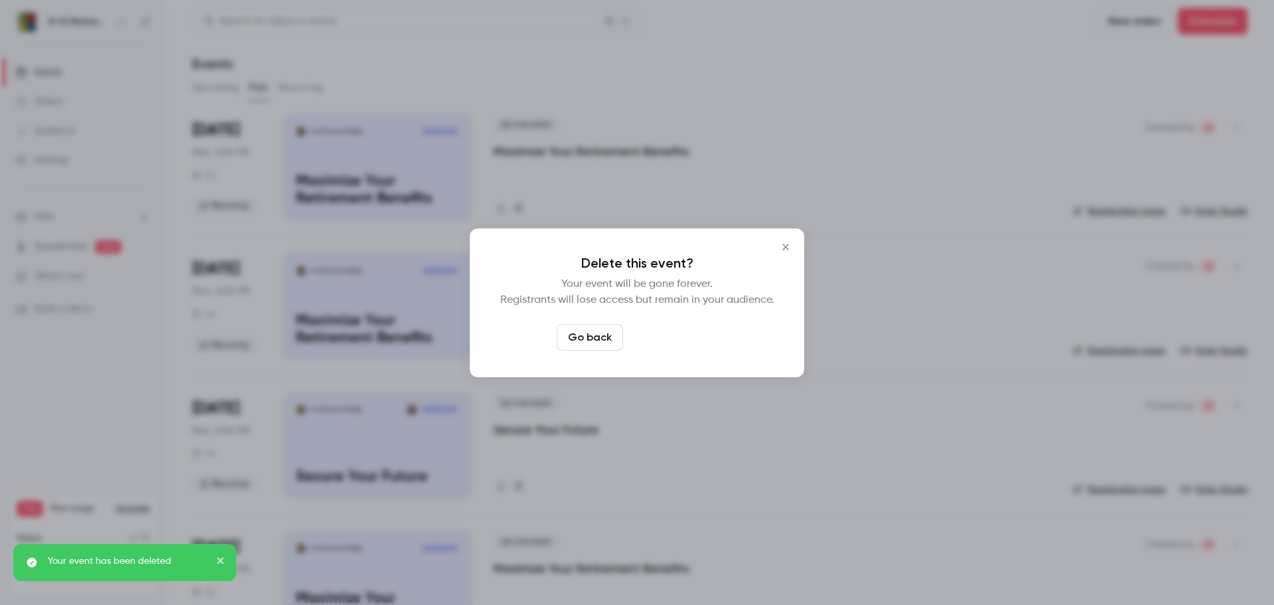
click at [695, 332] on button "Delete event" at bounding box center [672, 337] width 89 height 27
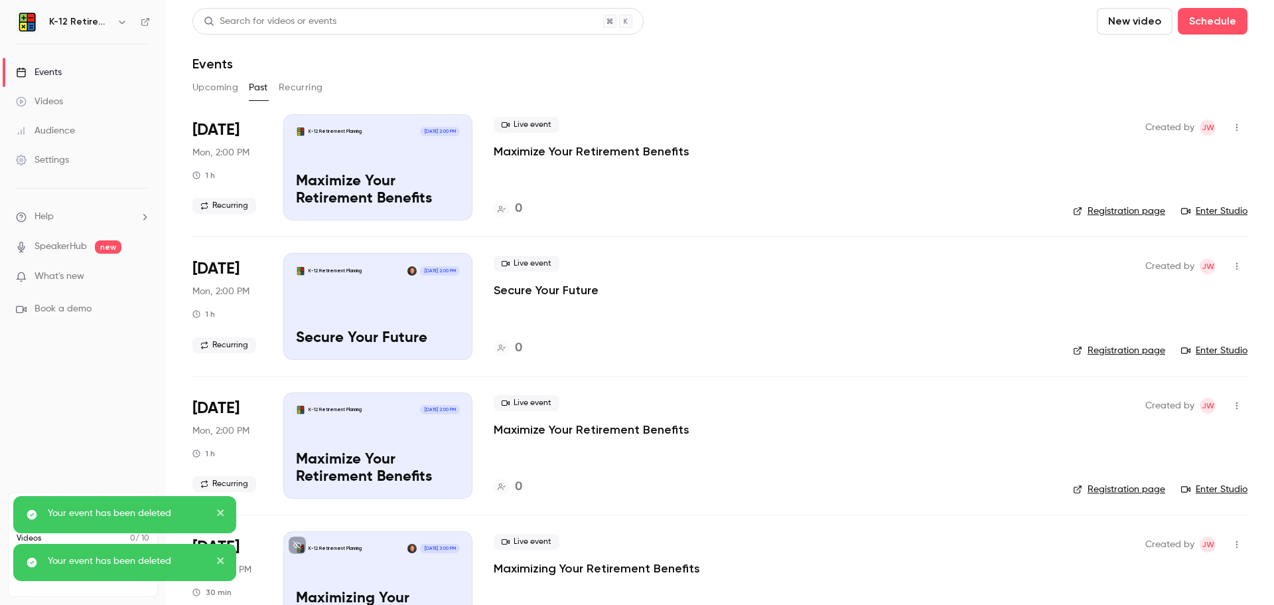
click at [1232, 123] on icon "button" at bounding box center [1237, 127] width 11 height 9
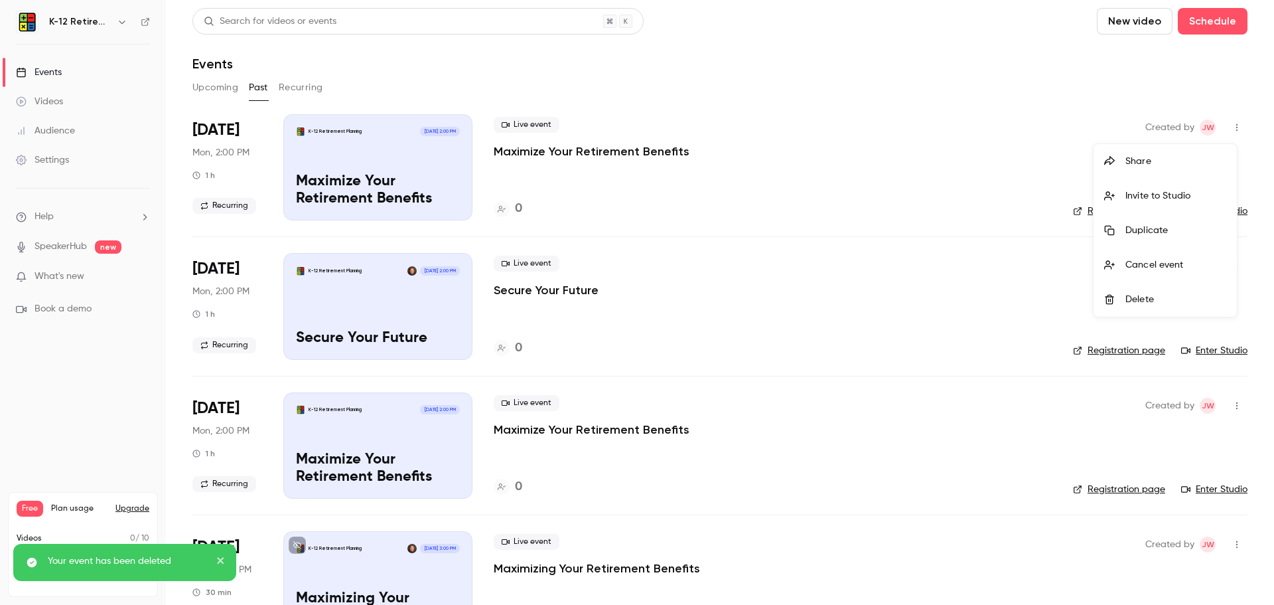
click at [1140, 296] on div "Delete" at bounding box center [1175, 299] width 101 height 13
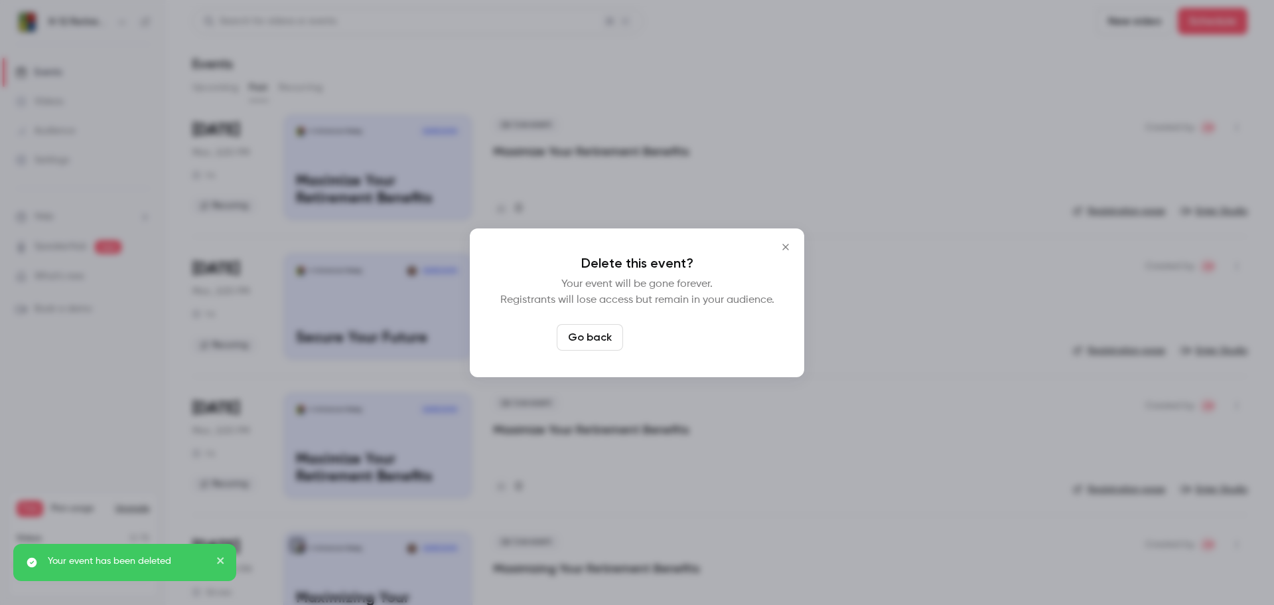
click at [659, 336] on button "Delete event" at bounding box center [672, 337] width 89 height 27
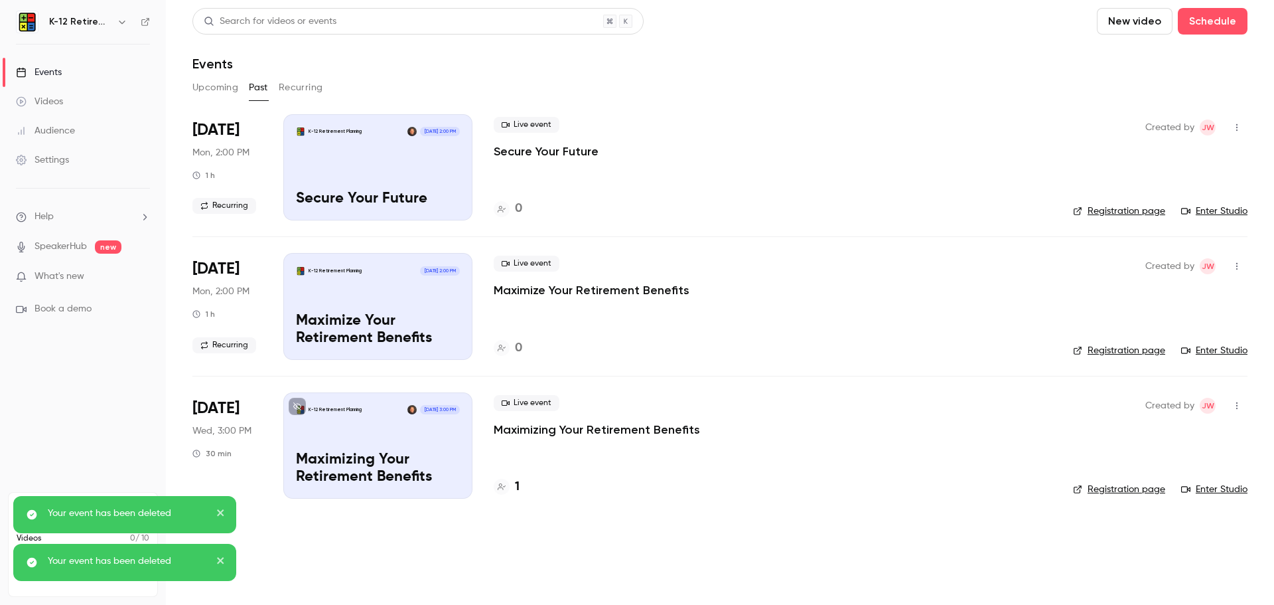
click at [1234, 125] on icon "button" at bounding box center [1237, 127] width 11 height 9
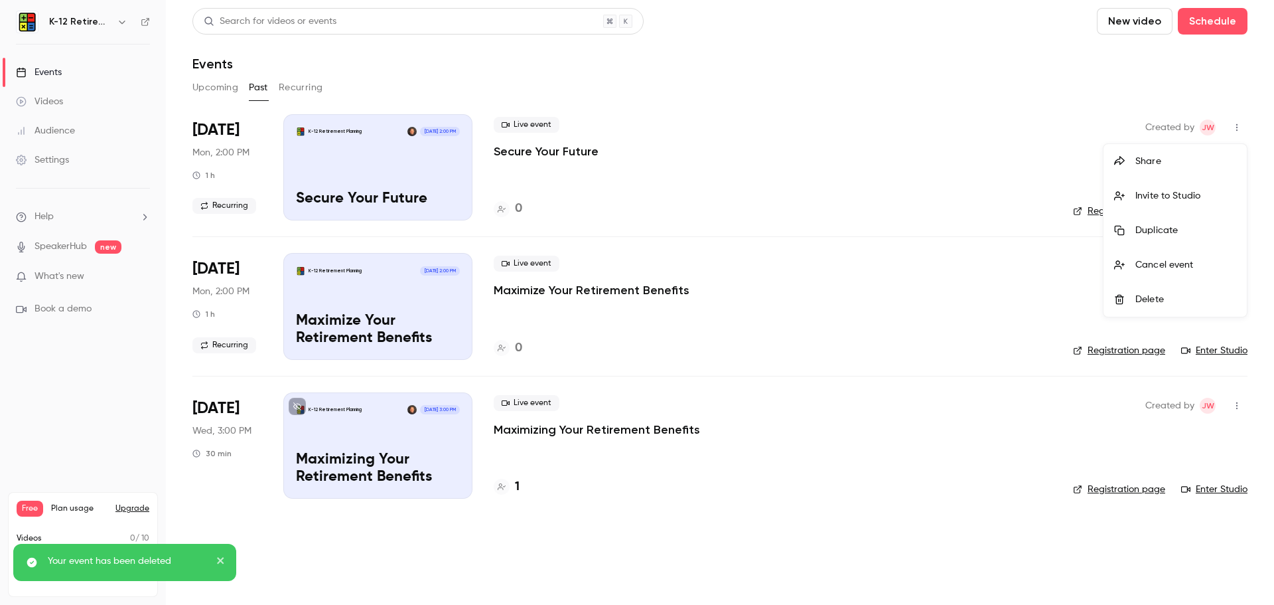
click at [1155, 297] on div "Delete" at bounding box center [1185, 299] width 101 height 13
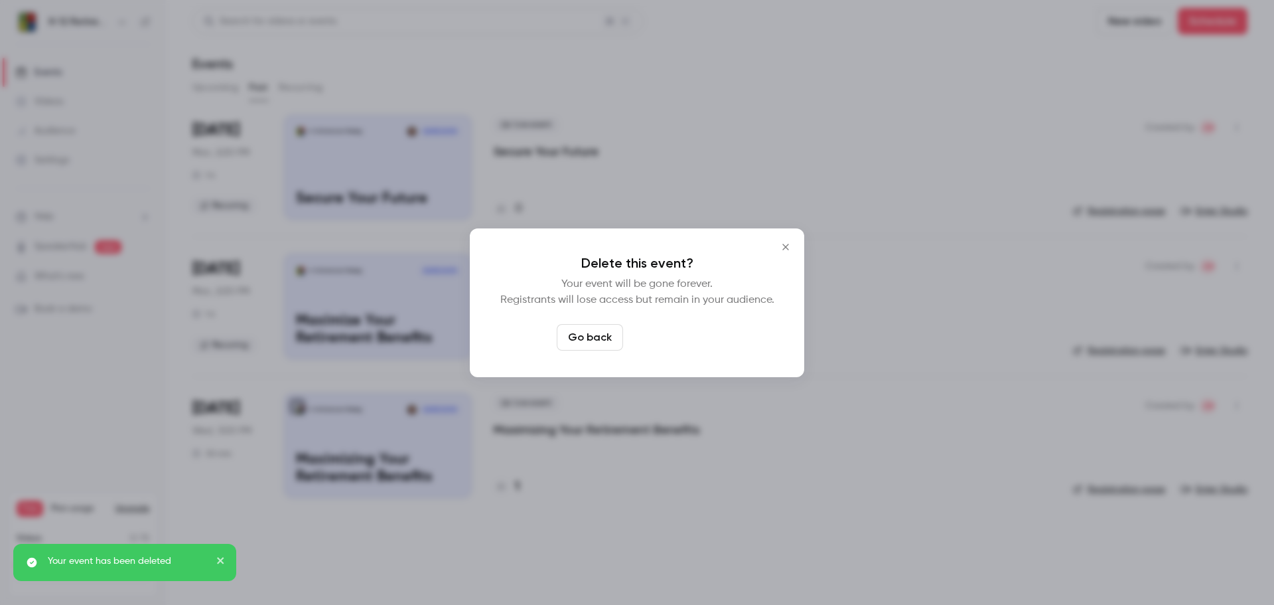
click at [685, 332] on button "Delete event" at bounding box center [672, 337] width 89 height 27
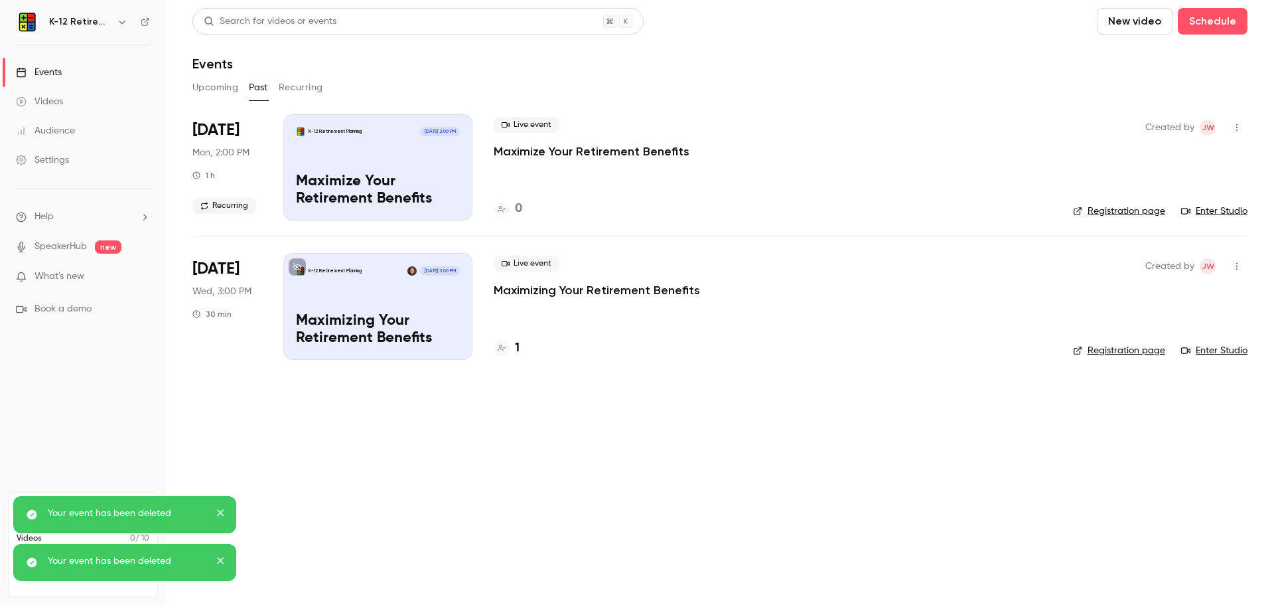
click at [1236, 125] on icon "button" at bounding box center [1237, 127] width 11 height 9
click at [1151, 298] on div "Delete" at bounding box center [1185, 299] width 101 height 13
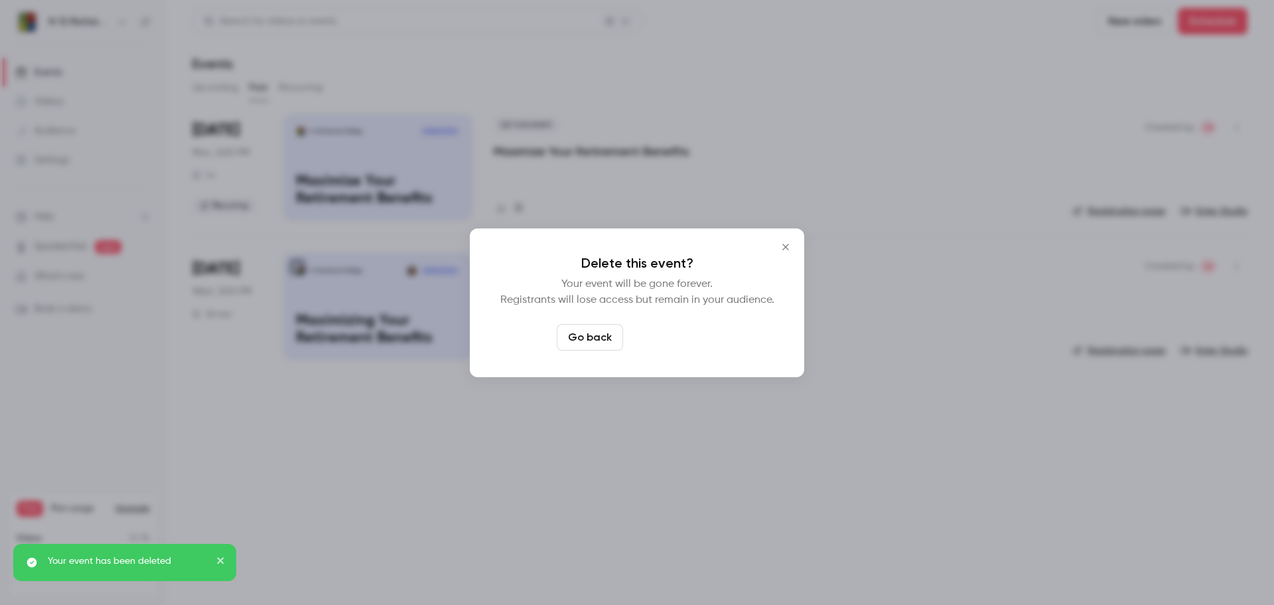
click at [697, 330] on button "Delete event" at bounding box center [672, 337] width 89 height 27
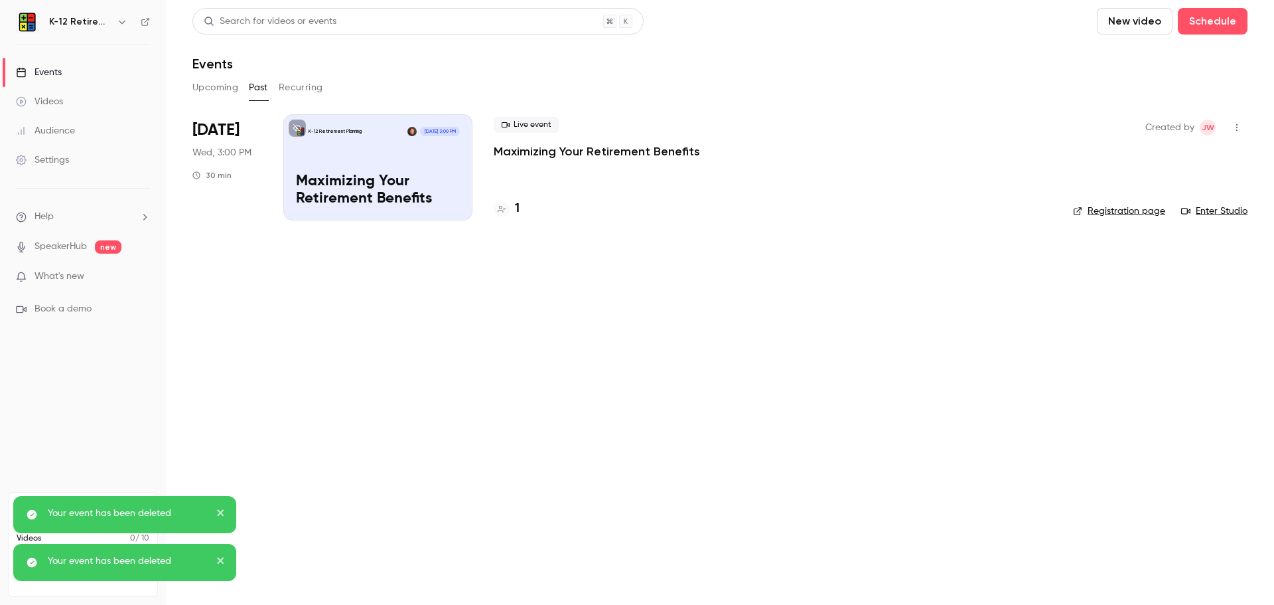
click at [1234, 125] on icon "button" at bounding box center [1237, 127] width 11 height 9
click at [1159, 286] on li "Delete" at bounding box center [1175, 299] width 143 height 35
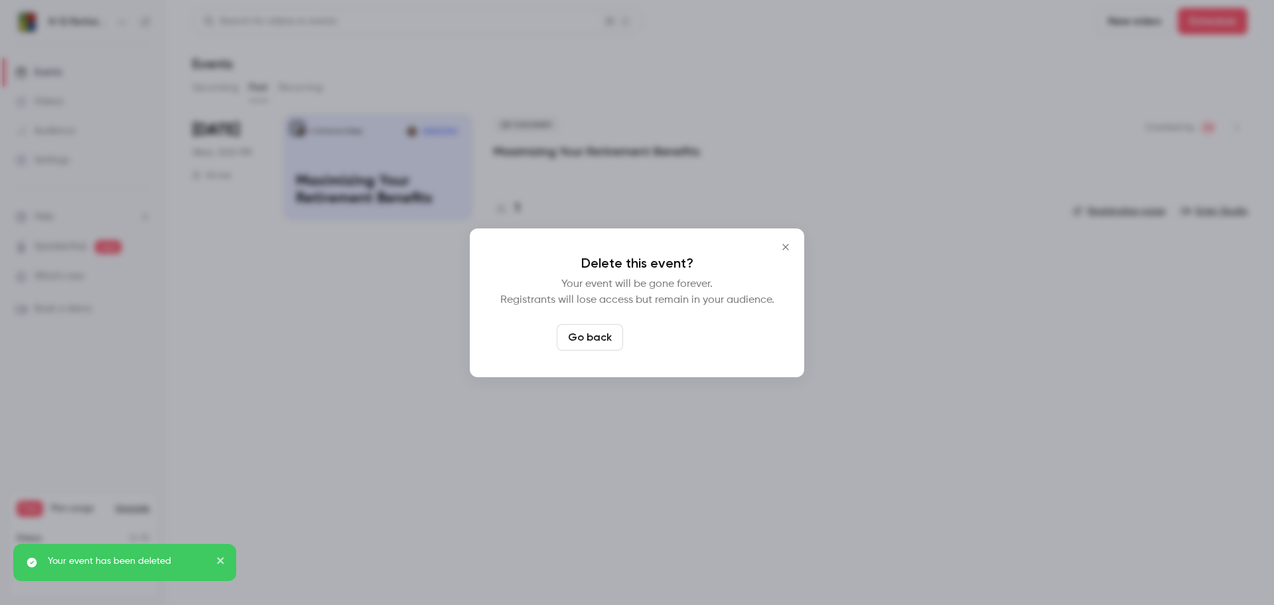
click at [681, 342] on button "Delete event" at bounding box center [672, 337] width 89 height 27
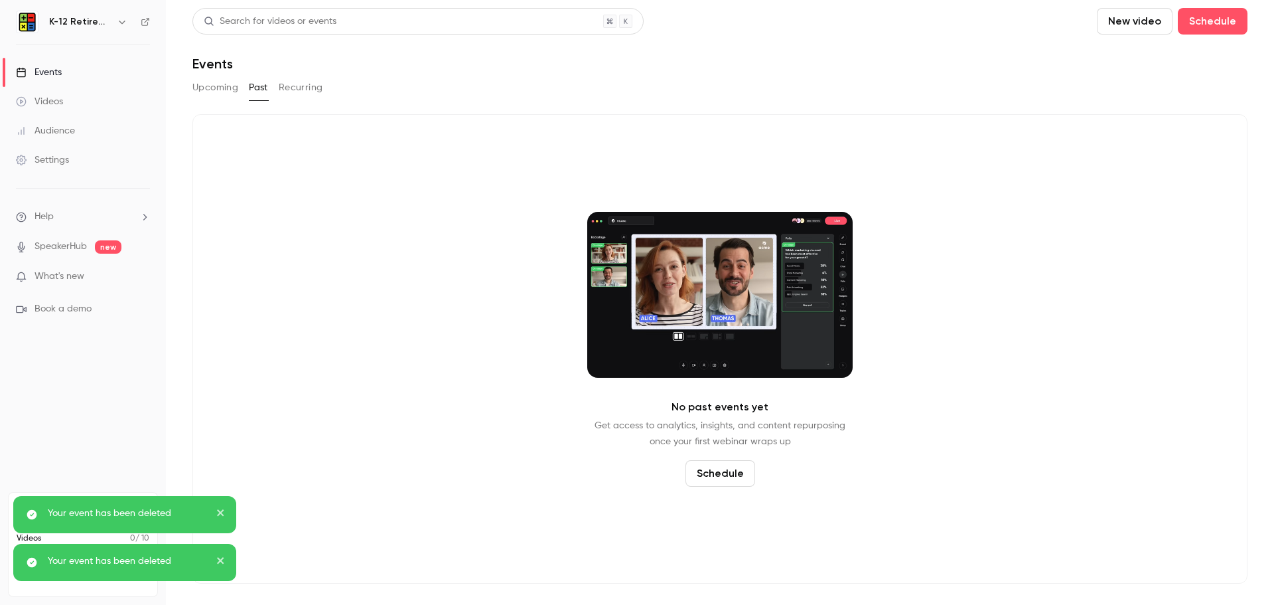
click at [226, 89] on button "Upcoming" at bounding box center [215, 87] width 46 height 21
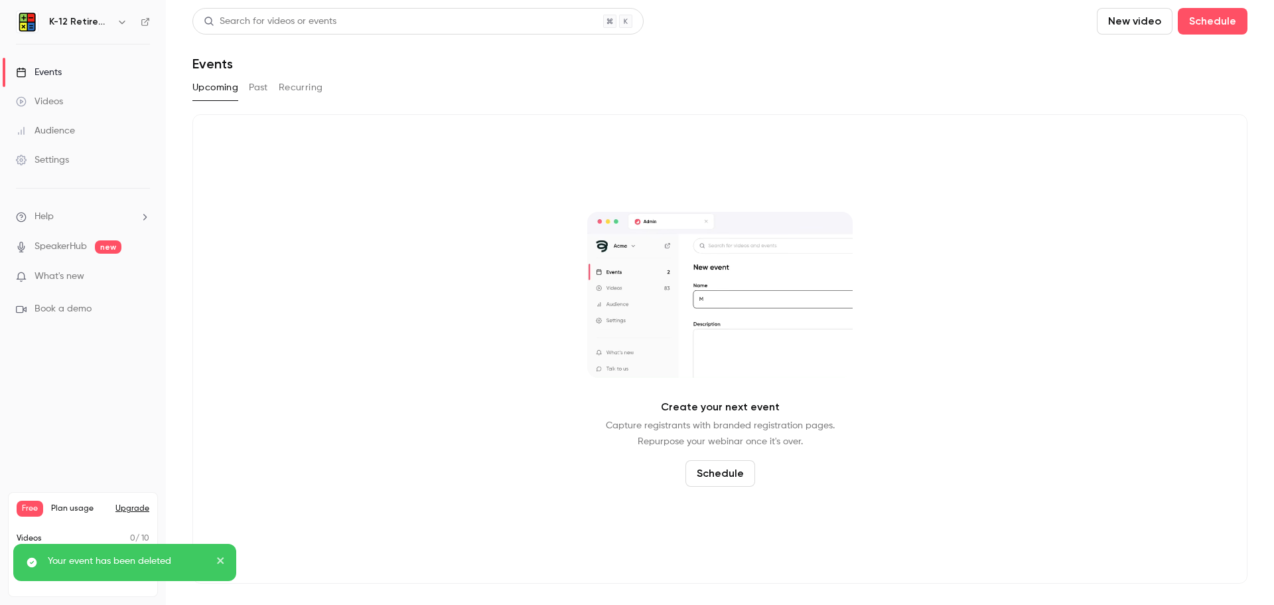
click at [256, 88] on button "Past" at bounding box center [258, 87] width 19 height 21
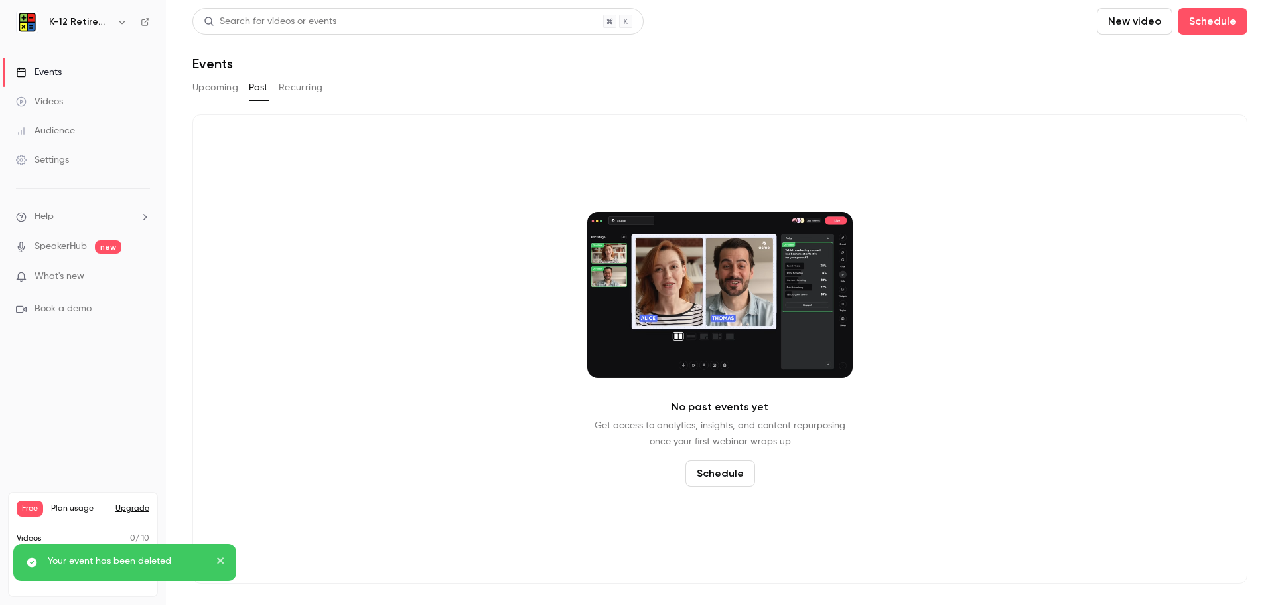
click at [284, 88] on button "Recurring" at bounding box center [301, 87] width 44 height 21
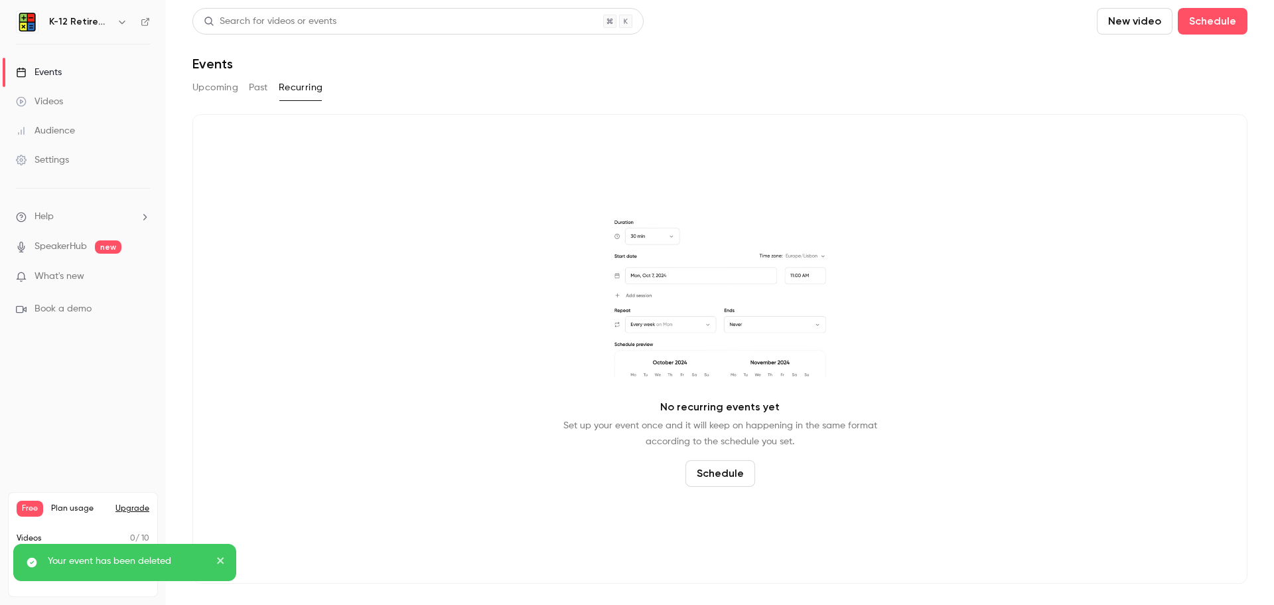
click at [217, 89] on button "Upcoming" at bounding box center [215, 87] width 46 height 21
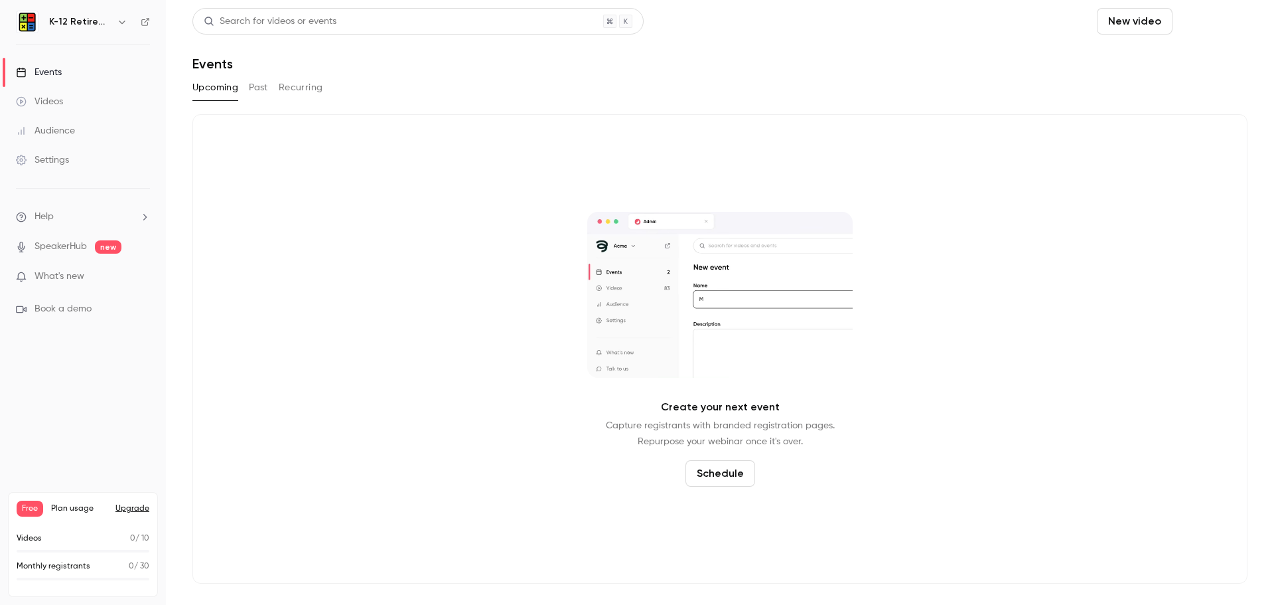
click at [1220, 14] on button "Schedule" at bounding box center [1213, 21] width 70 height 27
click at [1158, 56] on div "One time event" at bounding box center [1185, 57] width 101 height 13
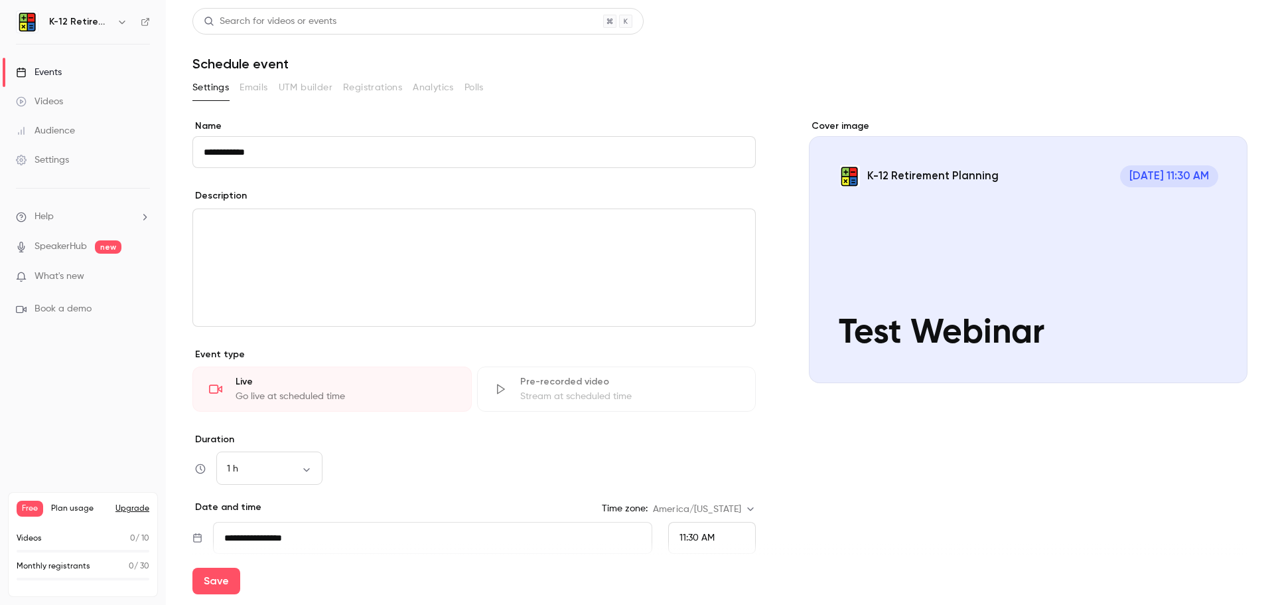
type input "**********"
click at [465, 180] on div "**********" at bounding box center [473, 401] width 563 height 565
click at [258, 236] on div "editor" at bounding box center [474, 267] width 562 height 117
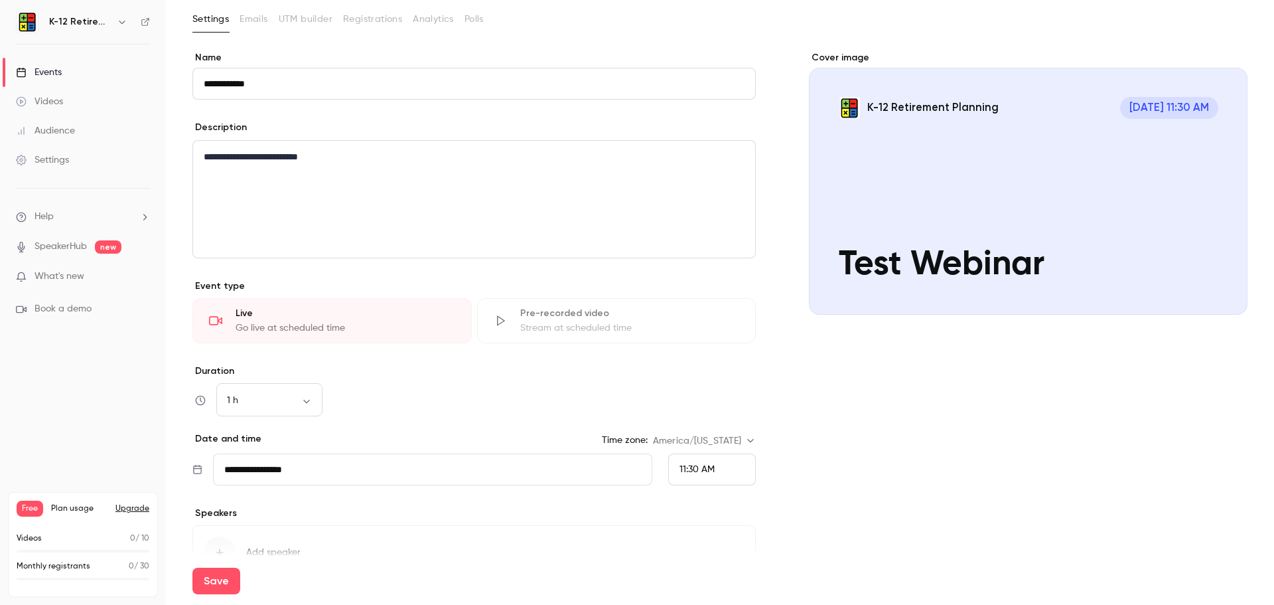
scroll to position [133, 0]
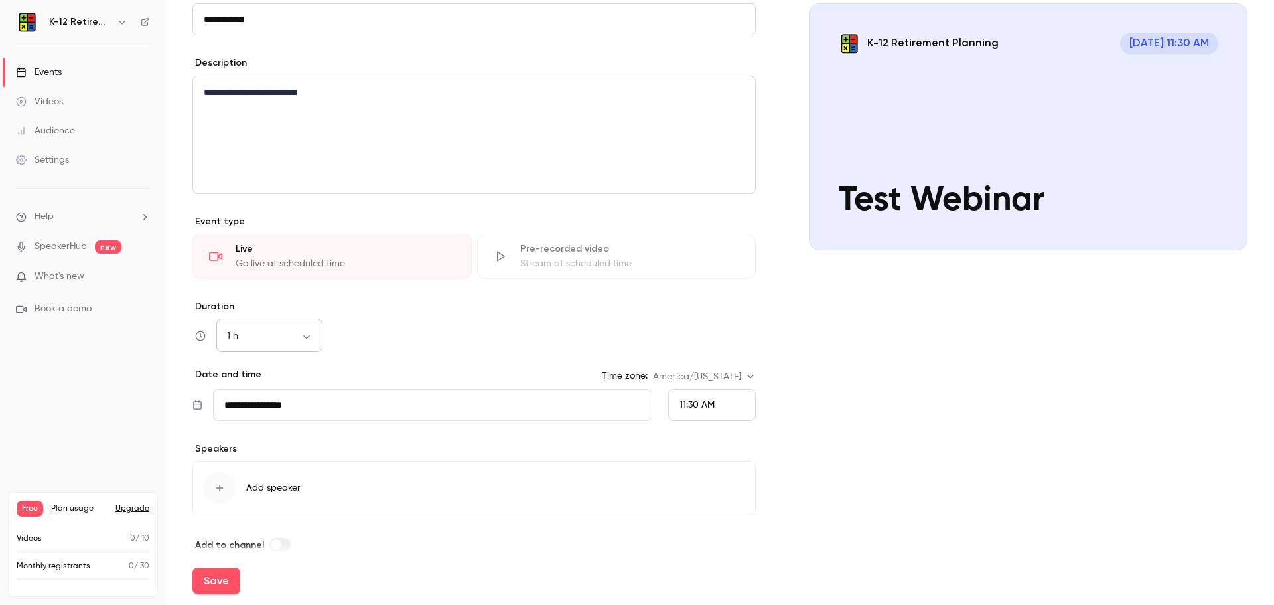
click at [307, 341] on body "**********" at bounding box center [637, 302] width 1274 height 605
click at [256, 407] on li "30 min" at bounding box center [269, 406] width 106 height 35
type input "**"
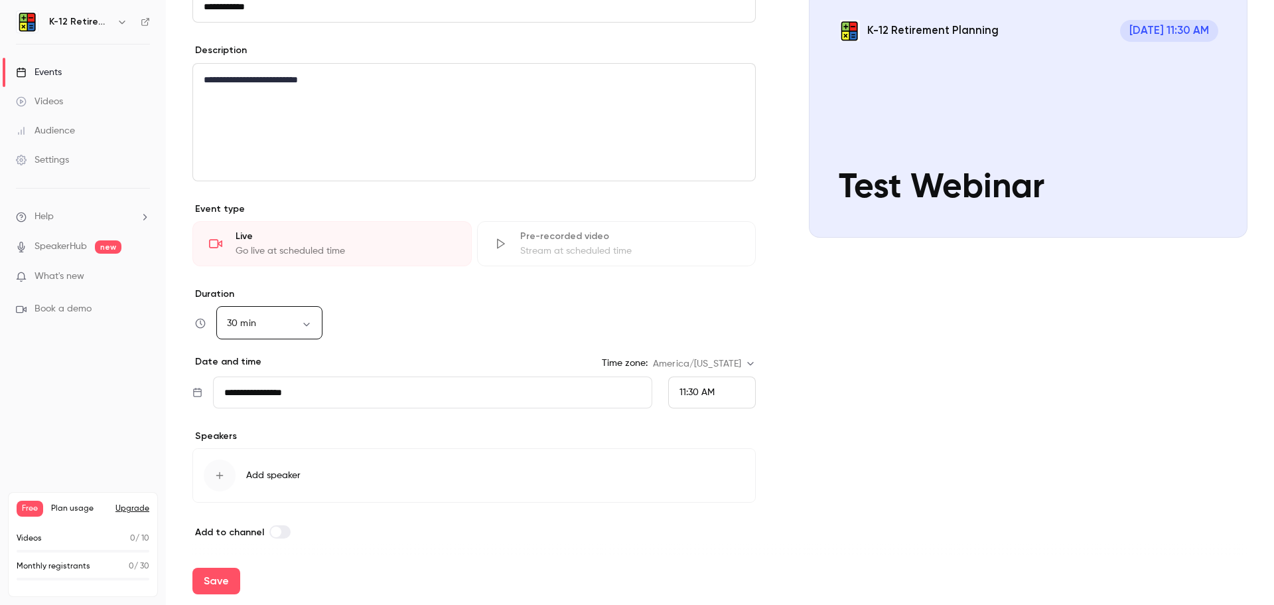
scroll to position [149, 0]
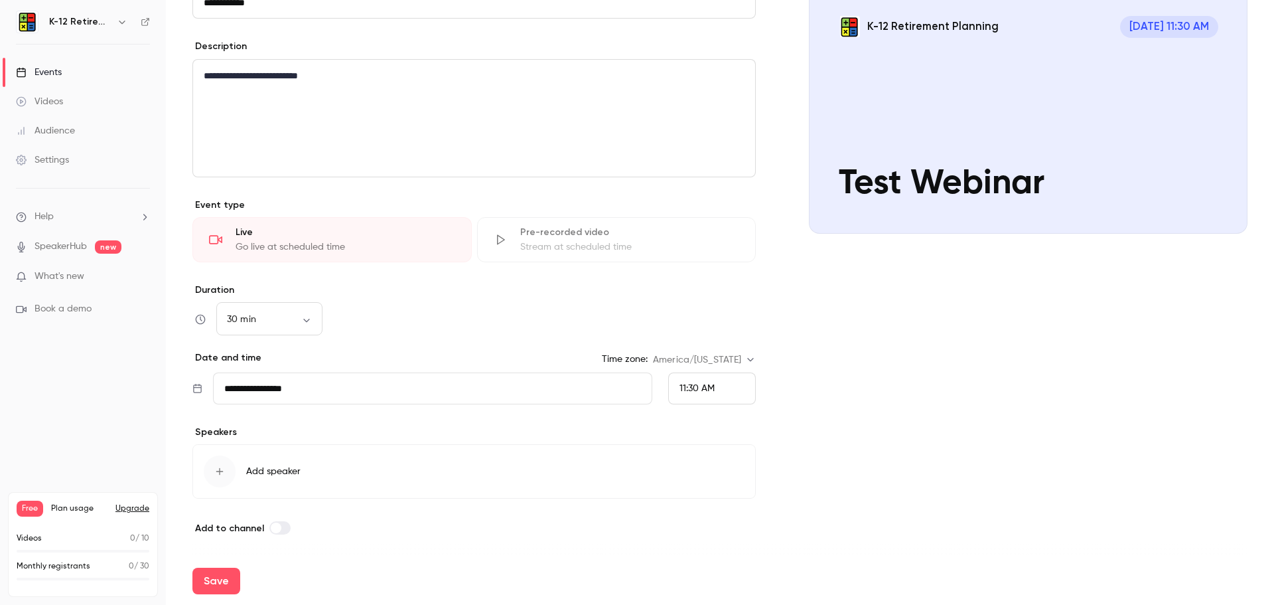
click at [275, 526] on span at bounding box center [276, 527] width 11 height 11
click at [222, 576] on button "Save" at bounding box center [216, 580] width 48 height 27
type input "**"
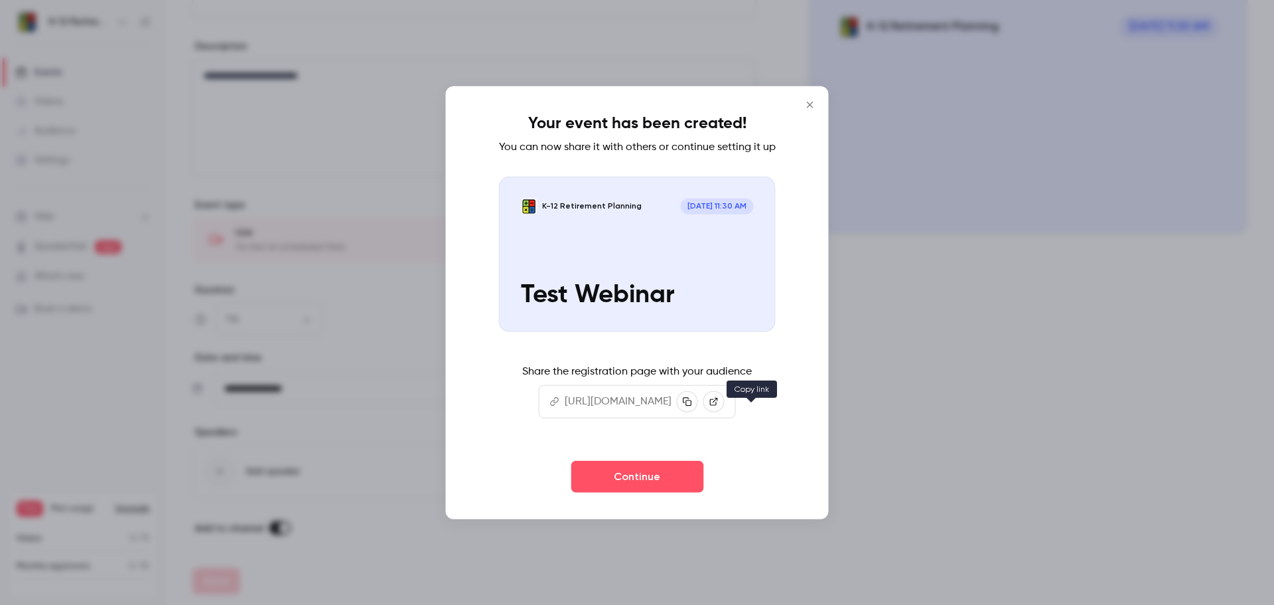
click at [692, 406] on icon "button" at bounding box center [687, 401] width 9 height 9
click at [630, 492] on button "Continue" at bounding box center [637, 477] width 133 height 32
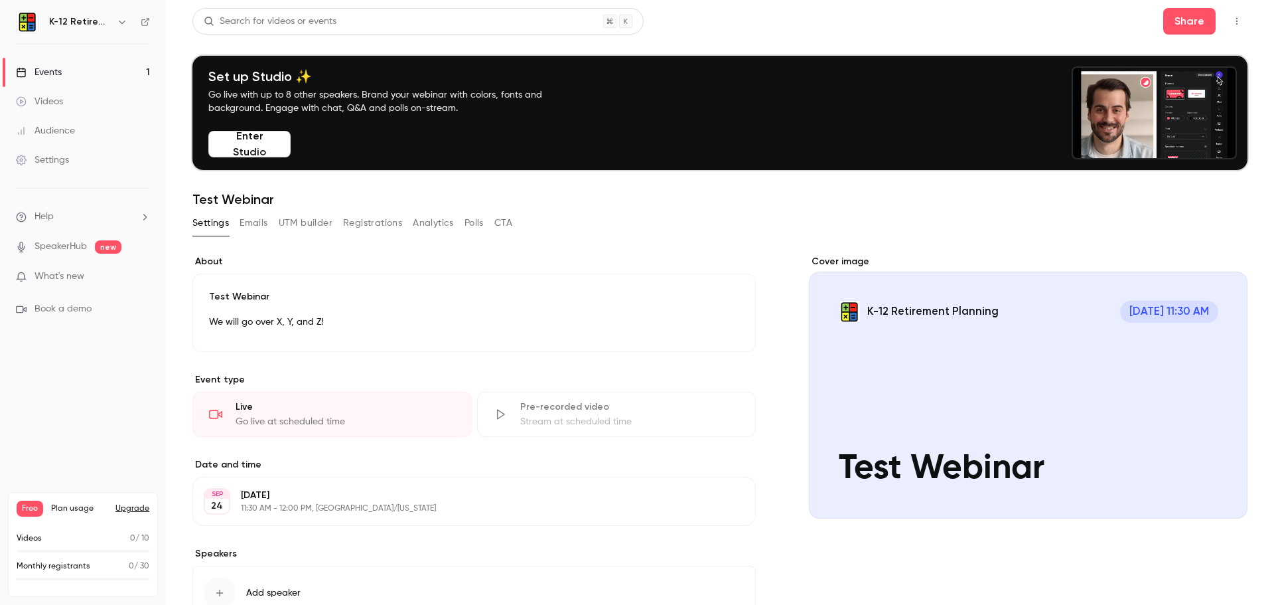
click at [251, 142] on button "Enter Studio" at bounding box center [249, 144] width 82 height 27
